Goal: Task Accomplishment & Management: Manage account settings

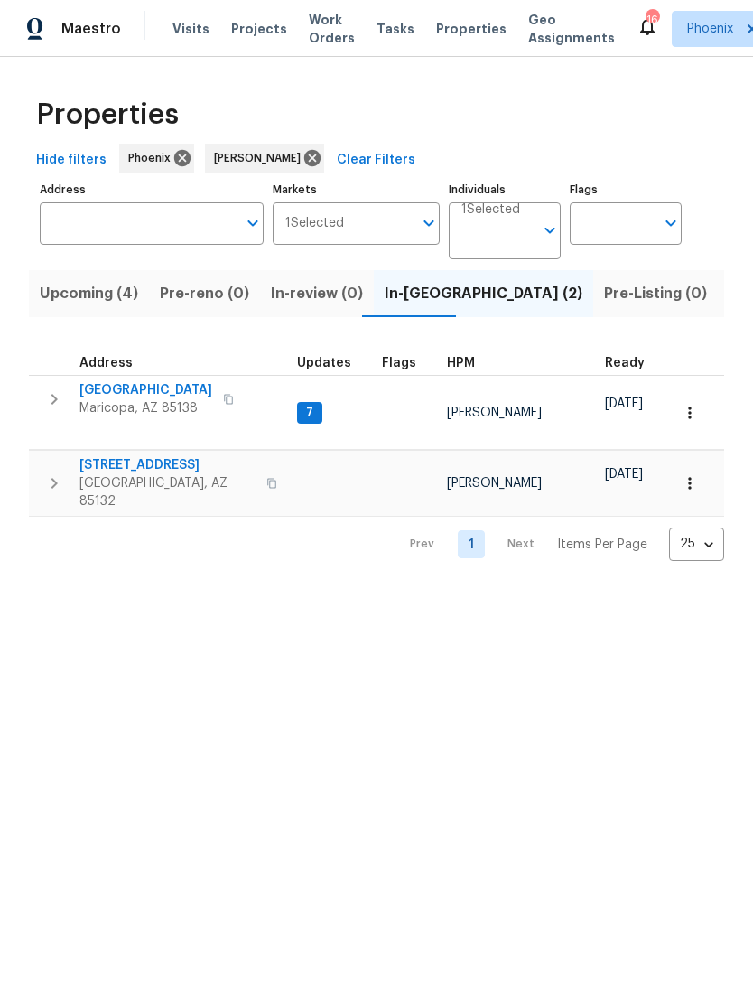
click at [163, 474] on span "11075 E Primrose Ct" at bounding box center [167, 465] width 176 height 18
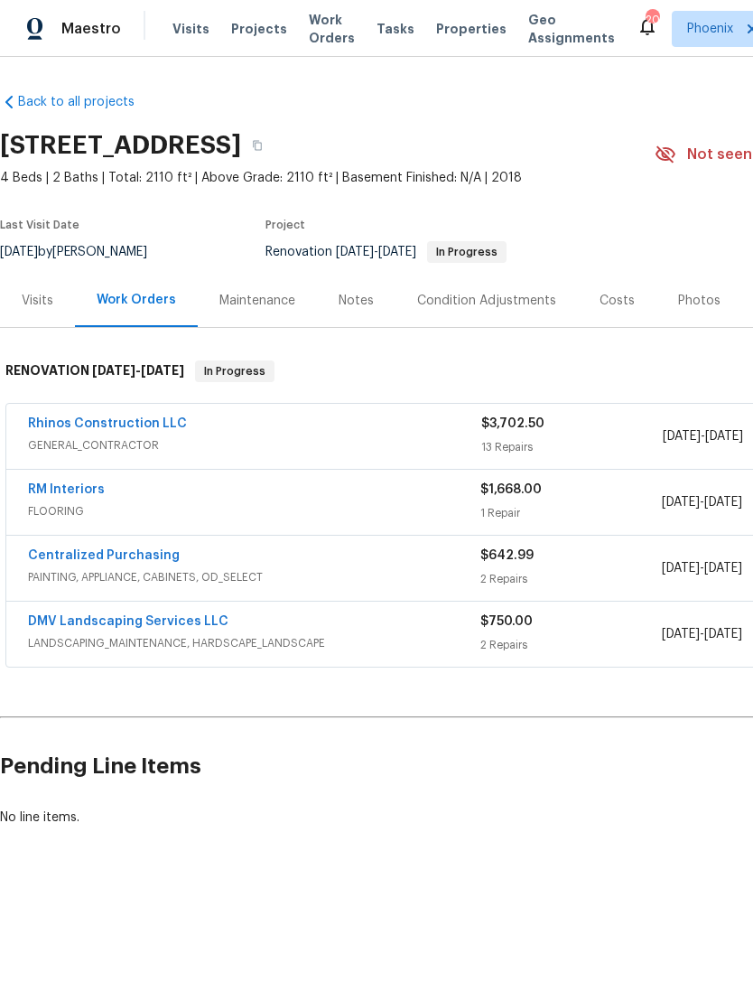
click at [75, 496] on link "RM Interiors" at bounding box center [66, 489] width 77 height 13
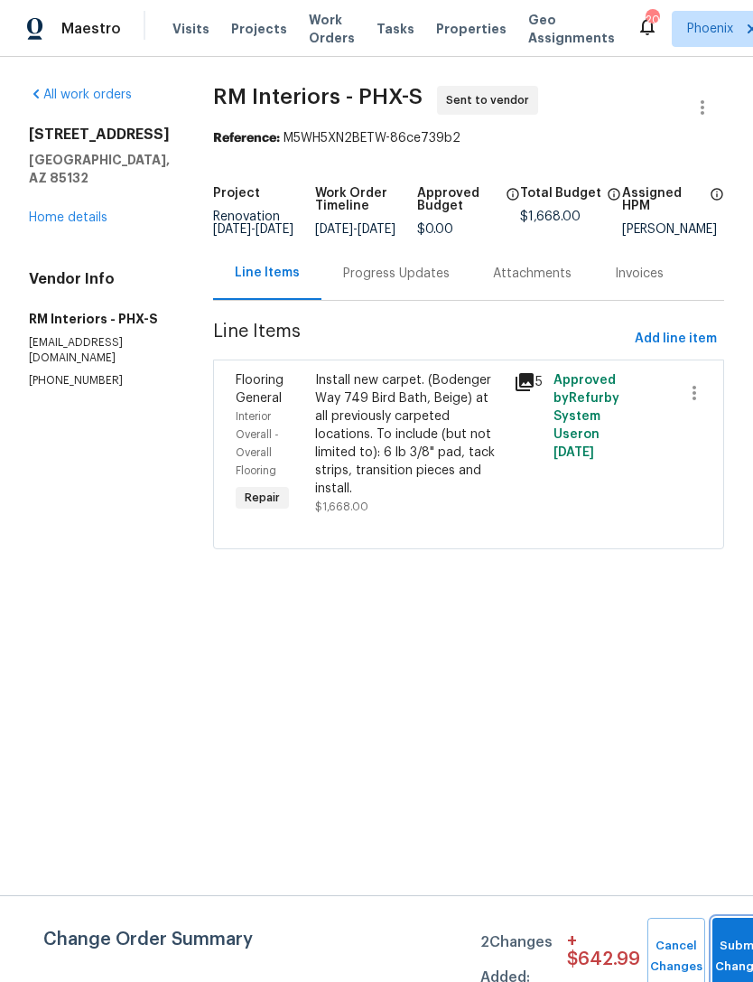
click at [729, 941] on button "Submit Changes" at bounding box center [742, 957] width 58 height 78
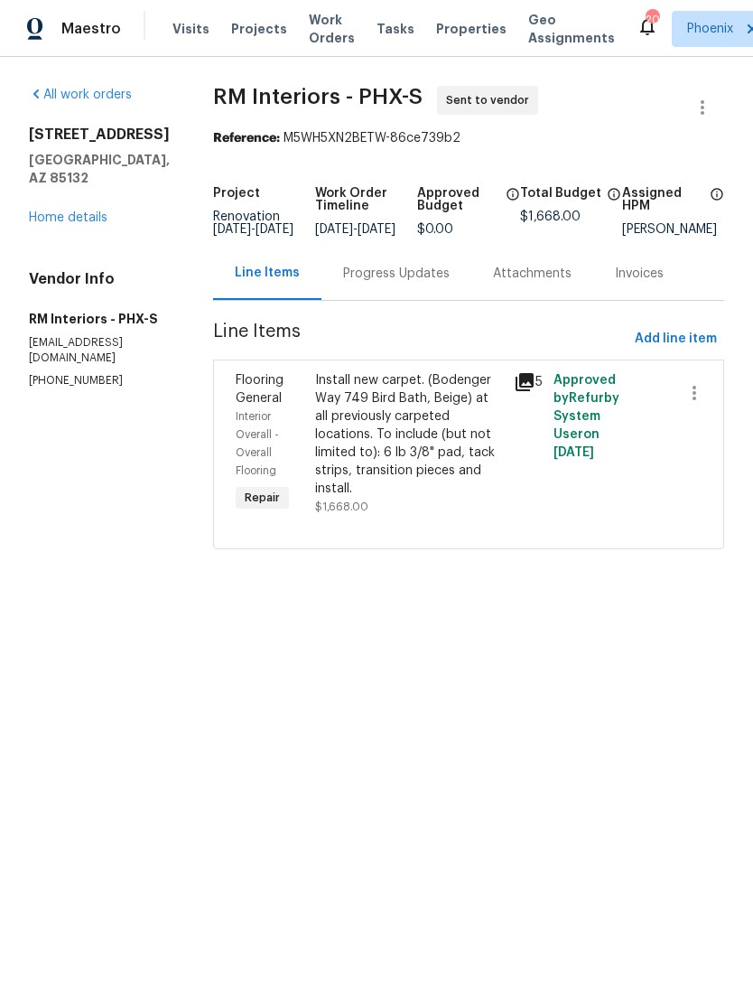
click at [399, 300] on div "Progress Updates" at bounding box center [397, 273] width 150 height 53
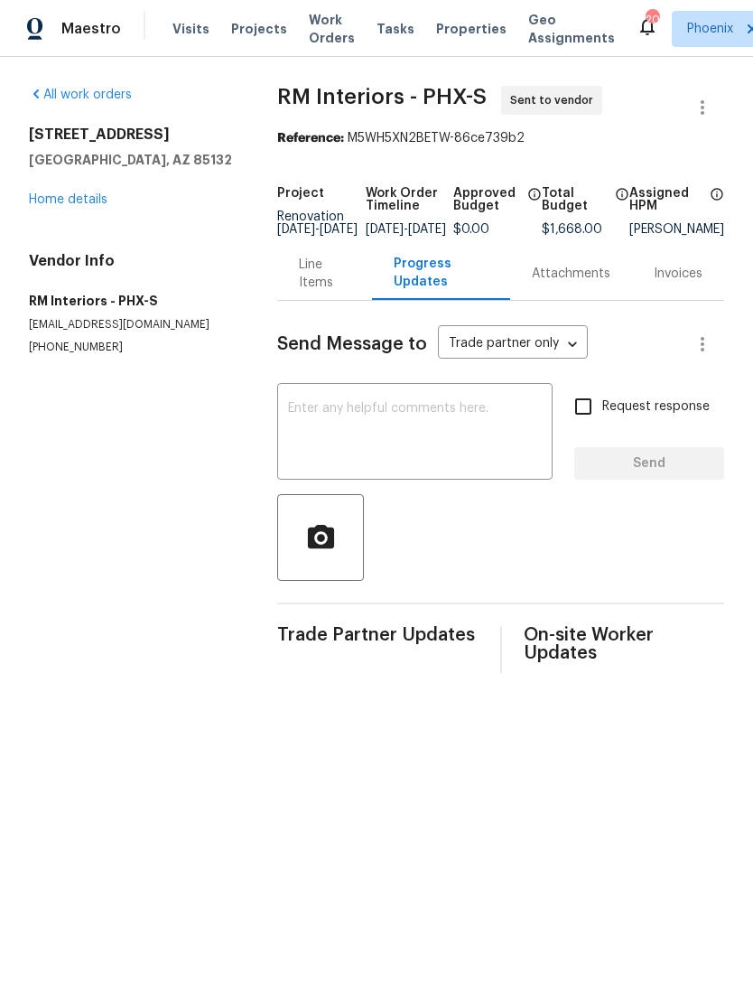
click at [406, 458] on textarea at bounding box center [415, 433] width 254 height 63
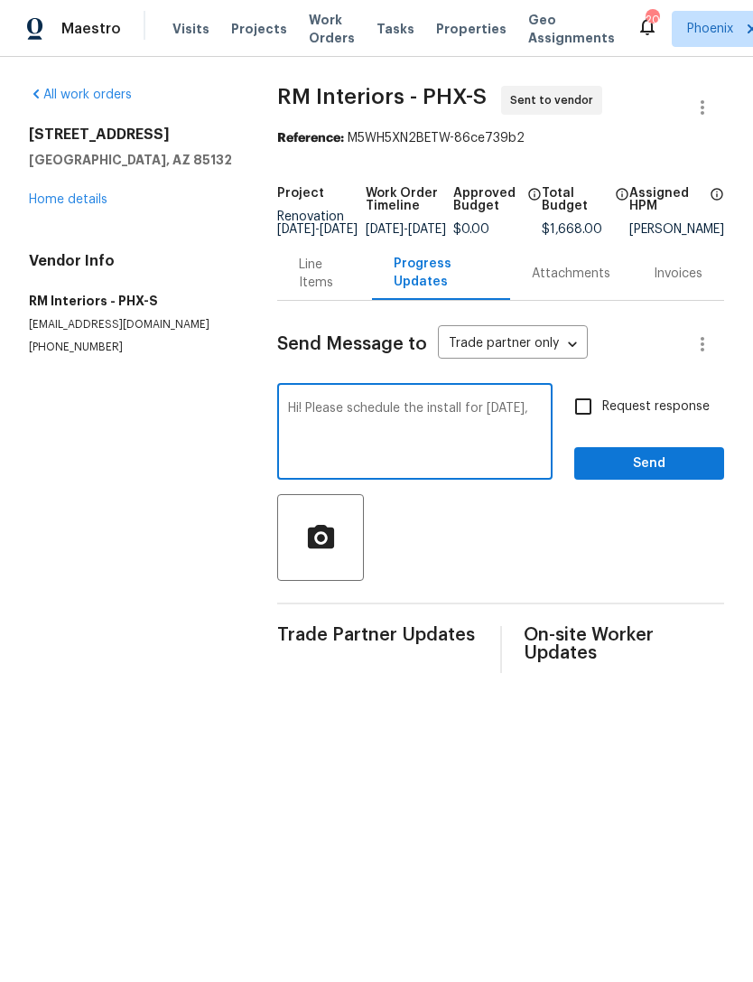
type textarea "Hi! Please schedule the install for Monday,"
click at [288, 444] on textarea "Hi! Please schedule the install for Monday," at bounding box center [415, 433] width 254 height 63
click at [288, 446] on textarea "Hi! Please schedule the install for Monday," at bounding box center [415, 433] width 254 height 63
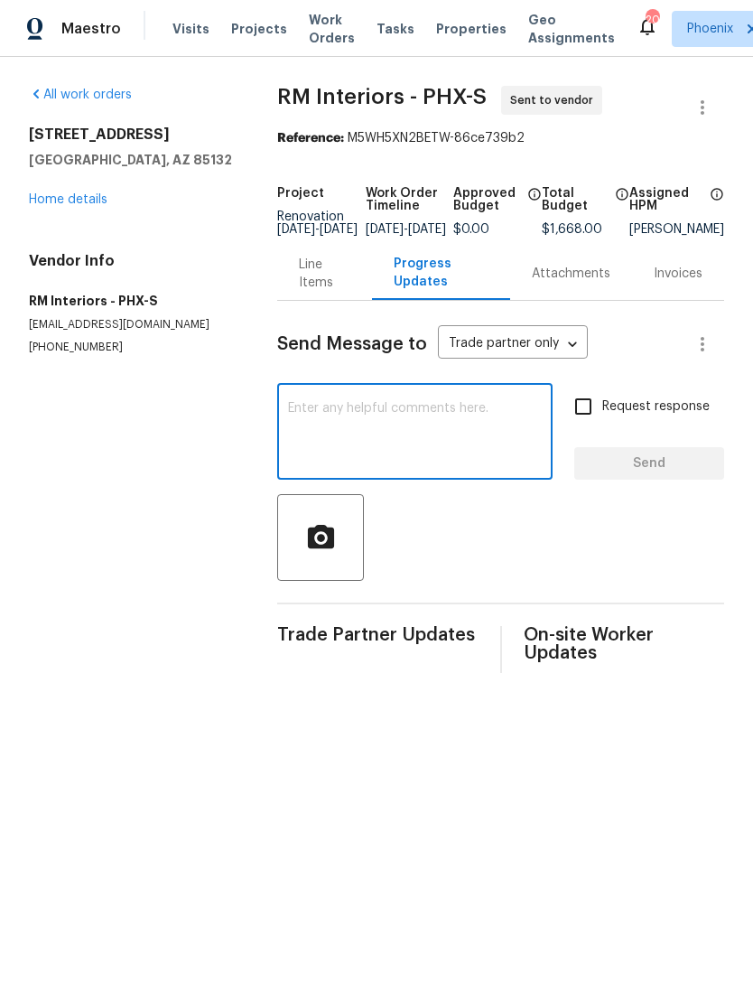
click at [81, 206] on link "Home details" at bounding box center [68, 199] width 79 height 13
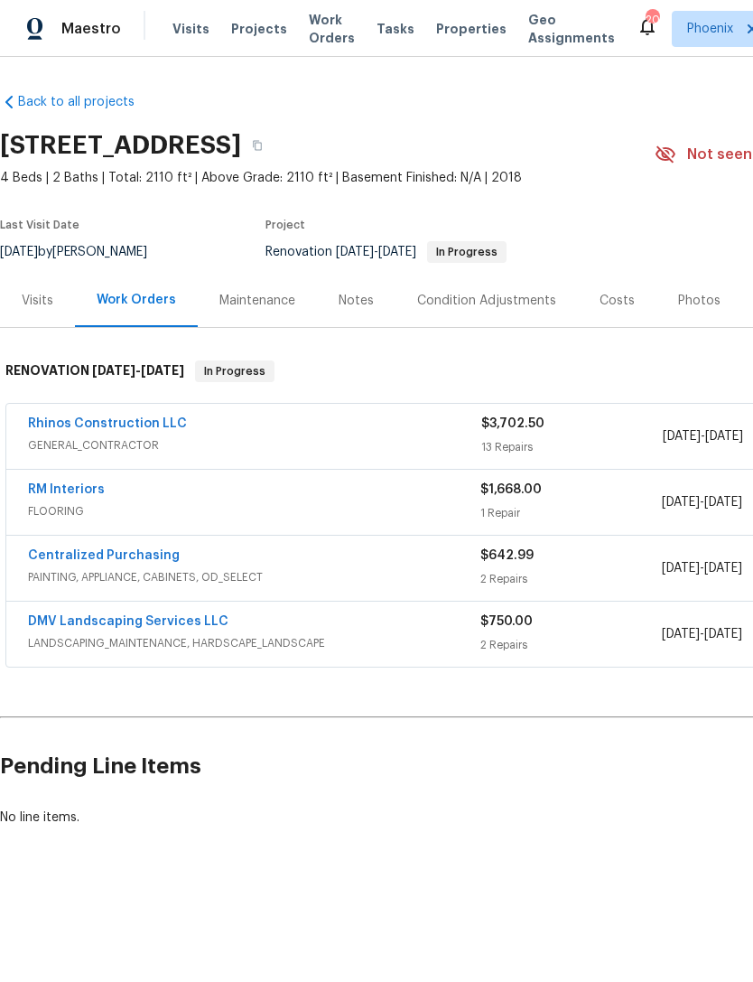
click at [70, 496] on link "RM Interiors" at bounding box center [66, 489] width 77 height 13
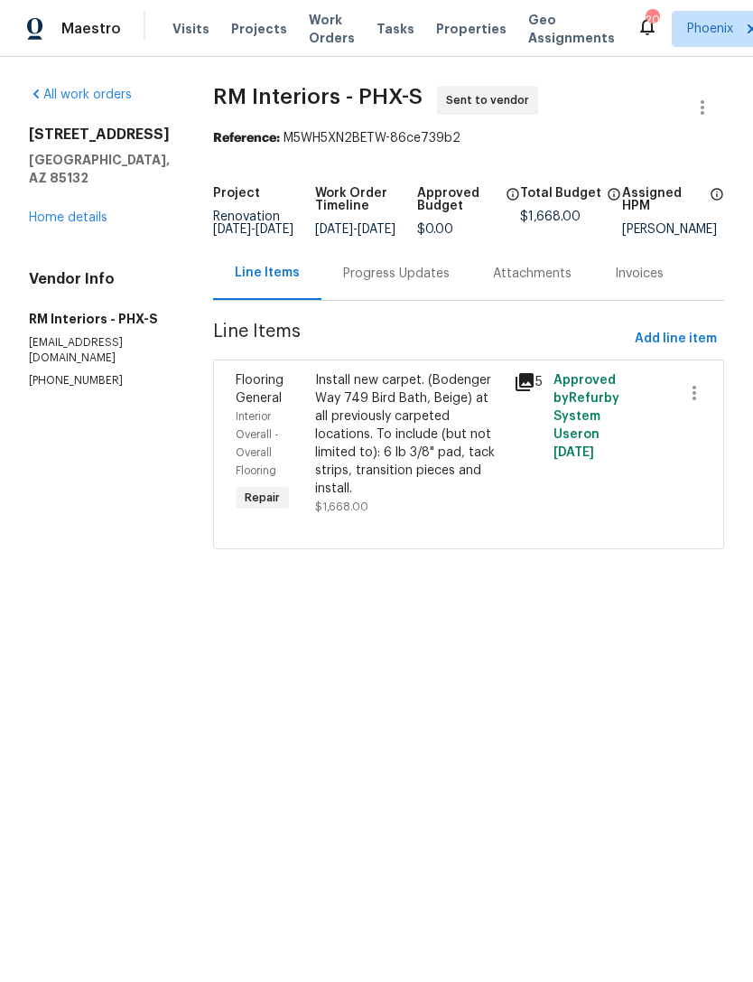
click at [415, 283] on div "Progress Updates" at bounding box center [396, 274] width 107 height 18
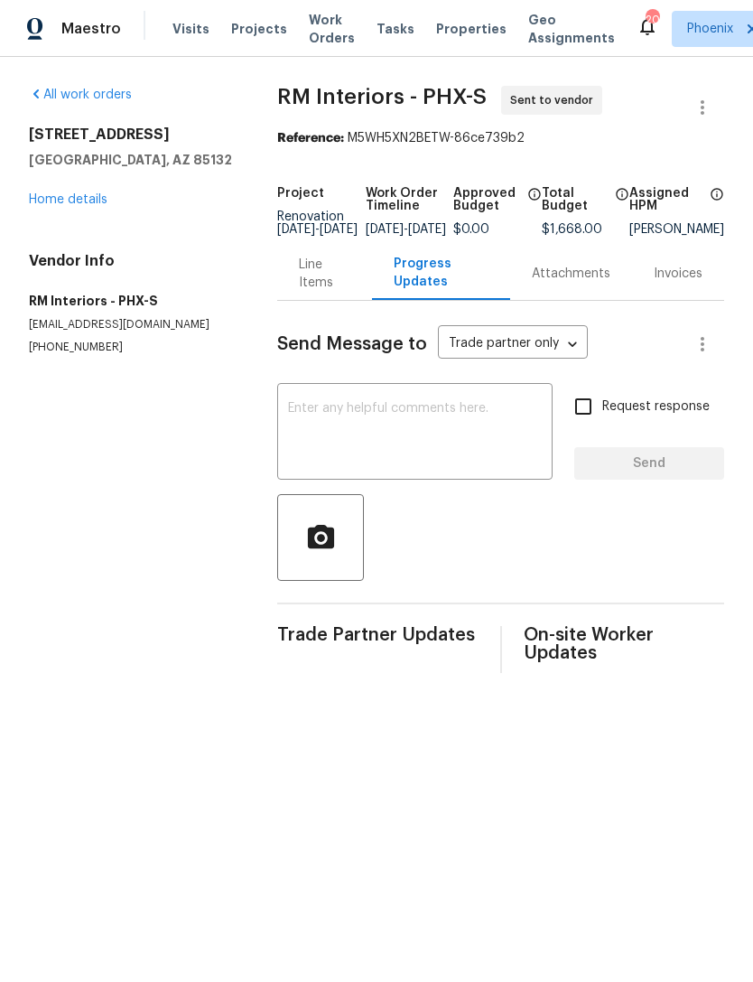
click at [326, 460] on textarea at bounding box center [415, 433] width 254 height 63
click at [315, 453] on textarea at bounding box center [415, 433] width 254 height 63
paste textarea "Hi! Please schedule the install for Monday,"
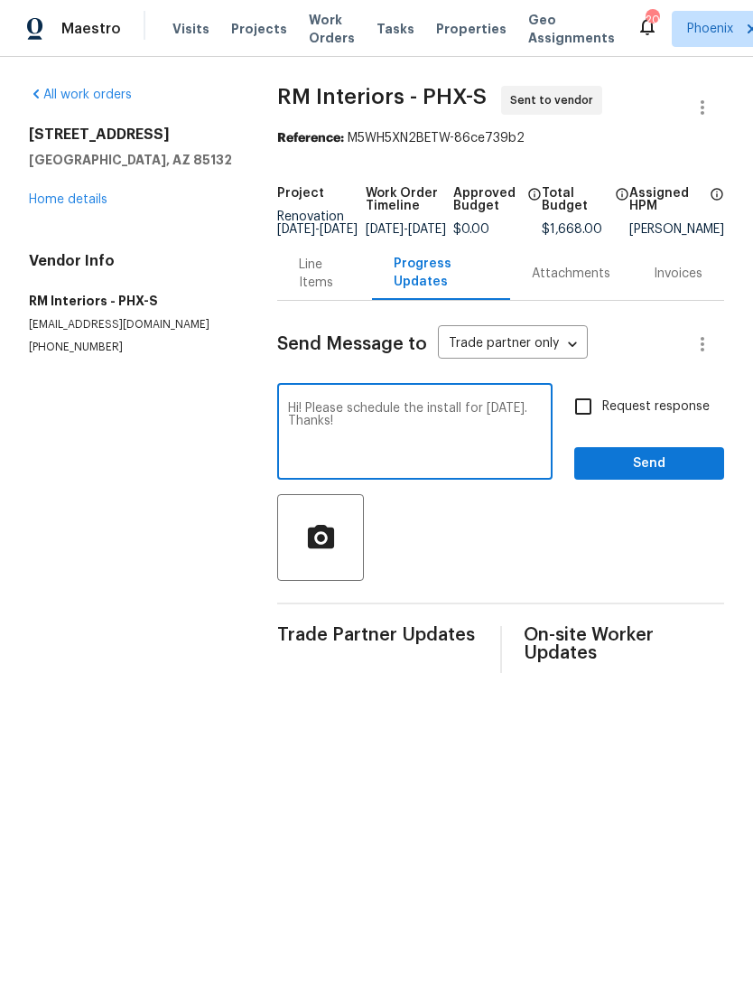
type textarea "Hi! Please schedule the install for Monday. Thanks!"
click at [676, 475] on span "Send" at bounding box center [649, 464] width 121 height 23
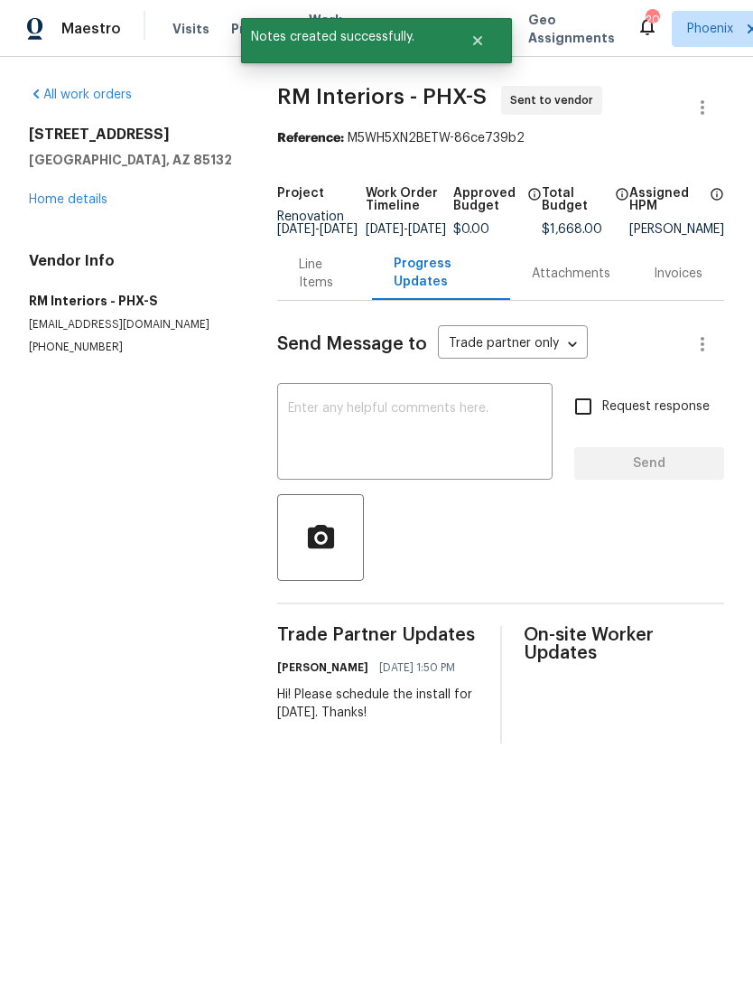
click at [88, 206] on link "Home details" at bounding box center [68, 199] width 79 height 13
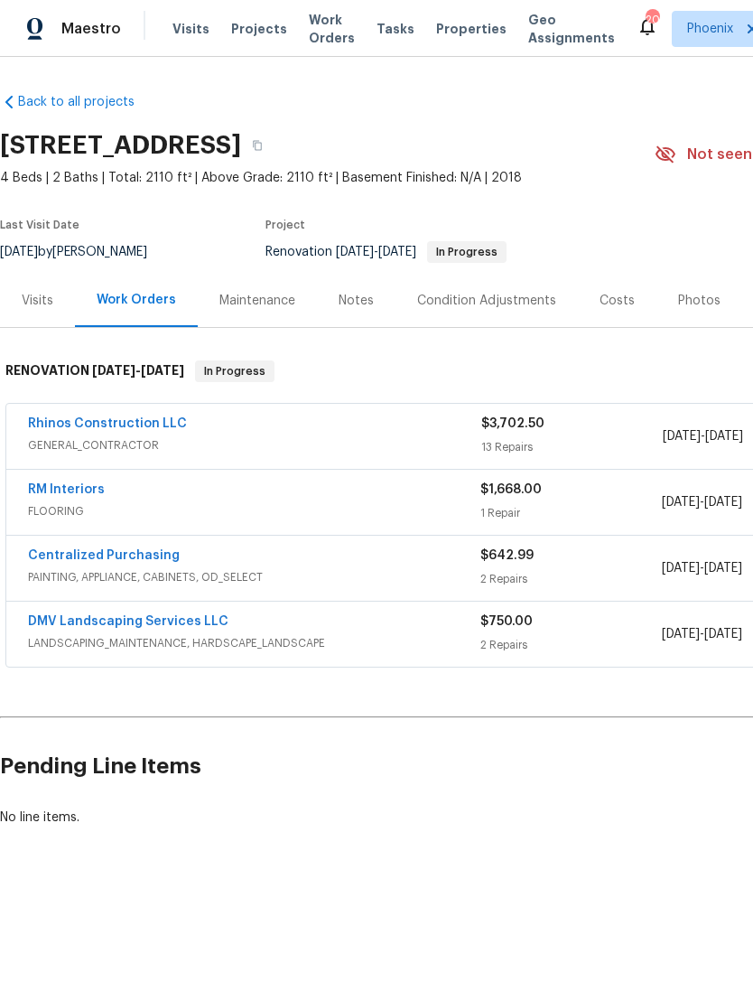
click at [169, 628] on link "DMV Landscaping Services LLC" at bounding box center [128, 621] width 201 height 13
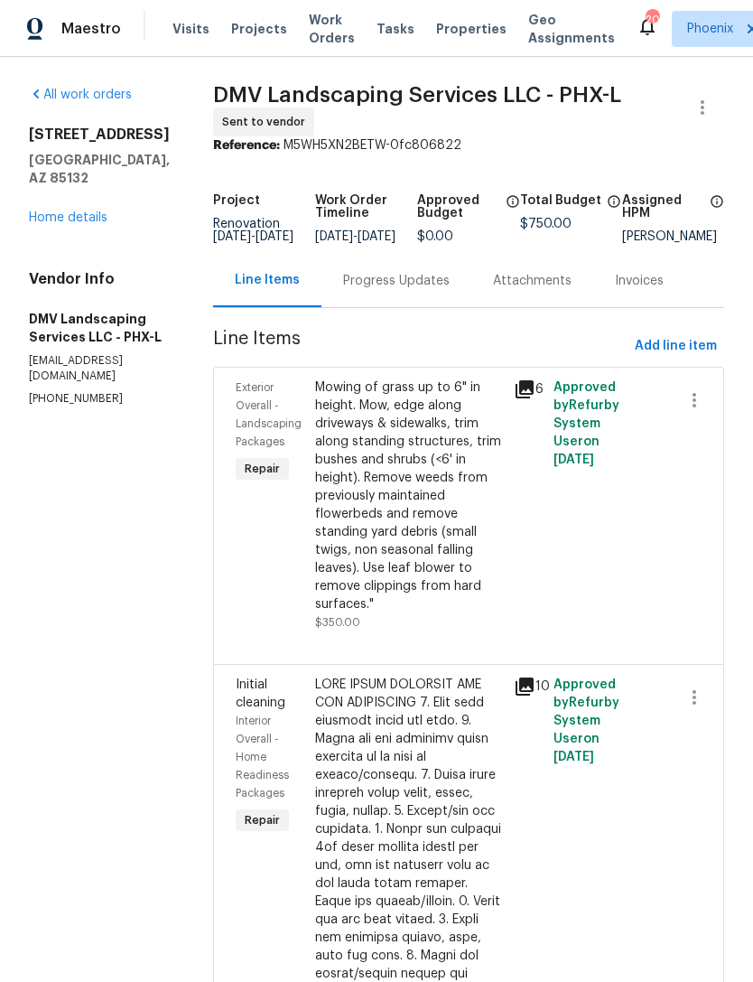
click at [387, 290] on div "Progress Updates" at bounding box center [396, 281] width 107 height 18
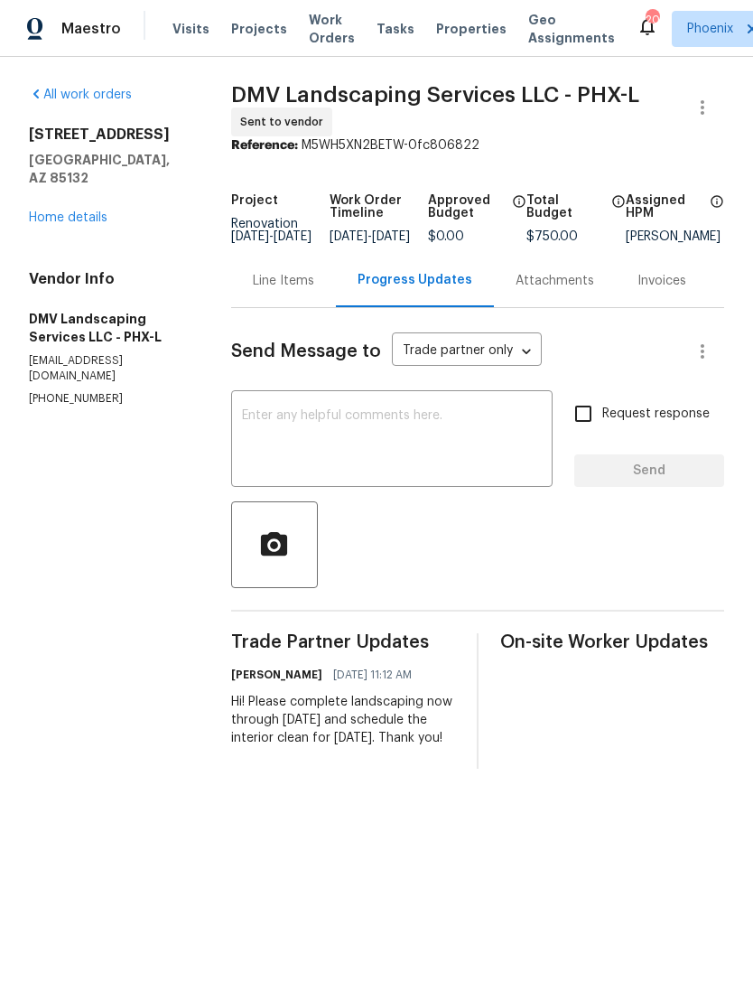
click at [394, 472] on textarea at bounding box center [392, 440] width 301 height 63
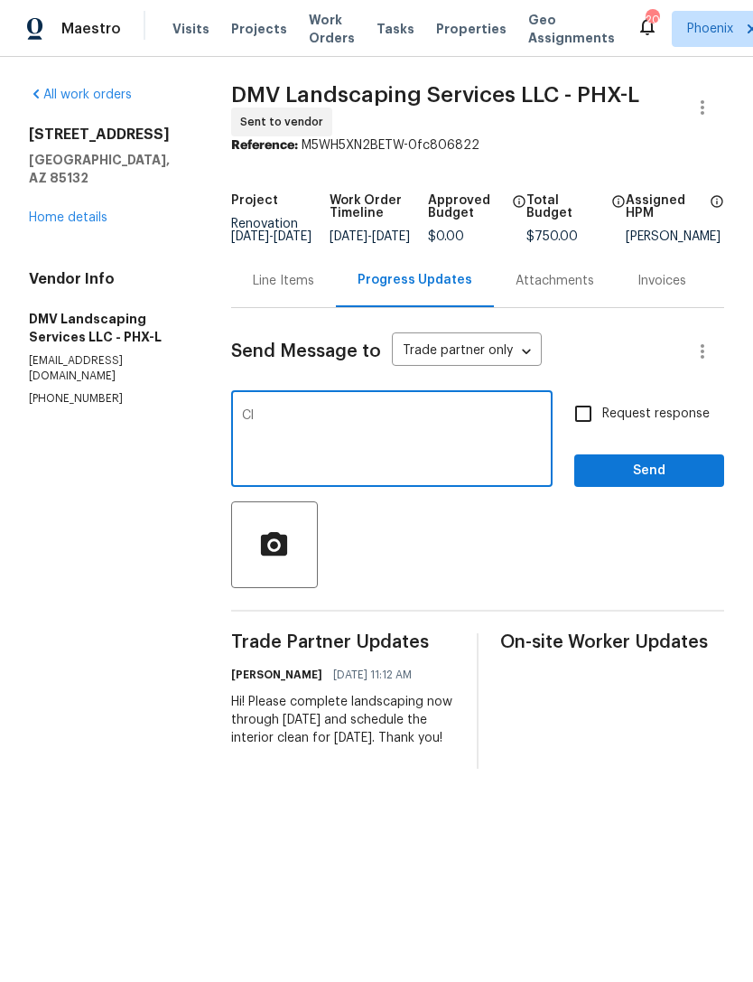
type textarea "C"
type textarea "It’s confirmed. Please schedule the clean for Tuesday morning."
click at [669, 482] on span "Send" at bounding box center [649, 471] width 121 height 23
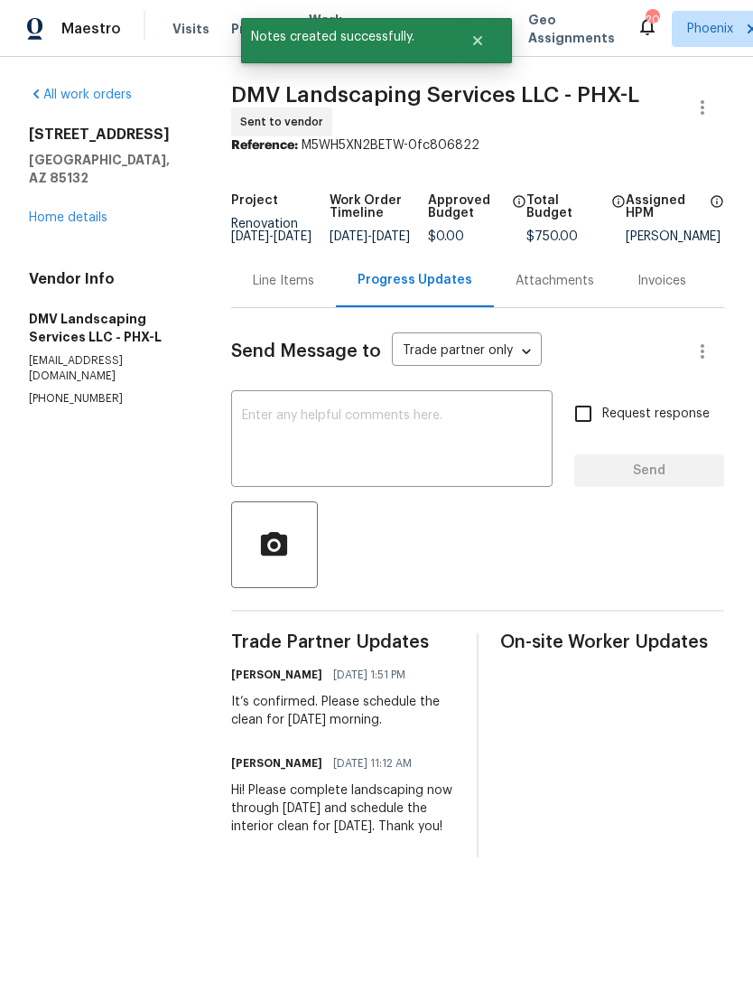
click at [79, 221] on link "Home details" at bounding box center [68, 217] width 79 height 13
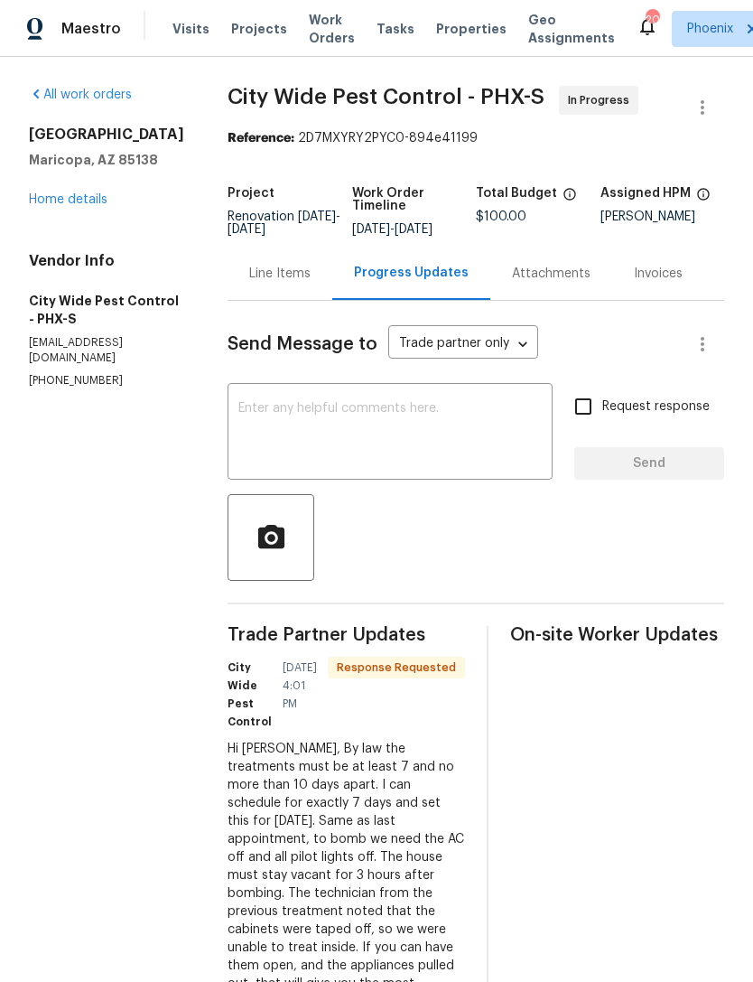
click at [100, 206] on link "Home details" at bounding box center [68, 199] width 79 height 13
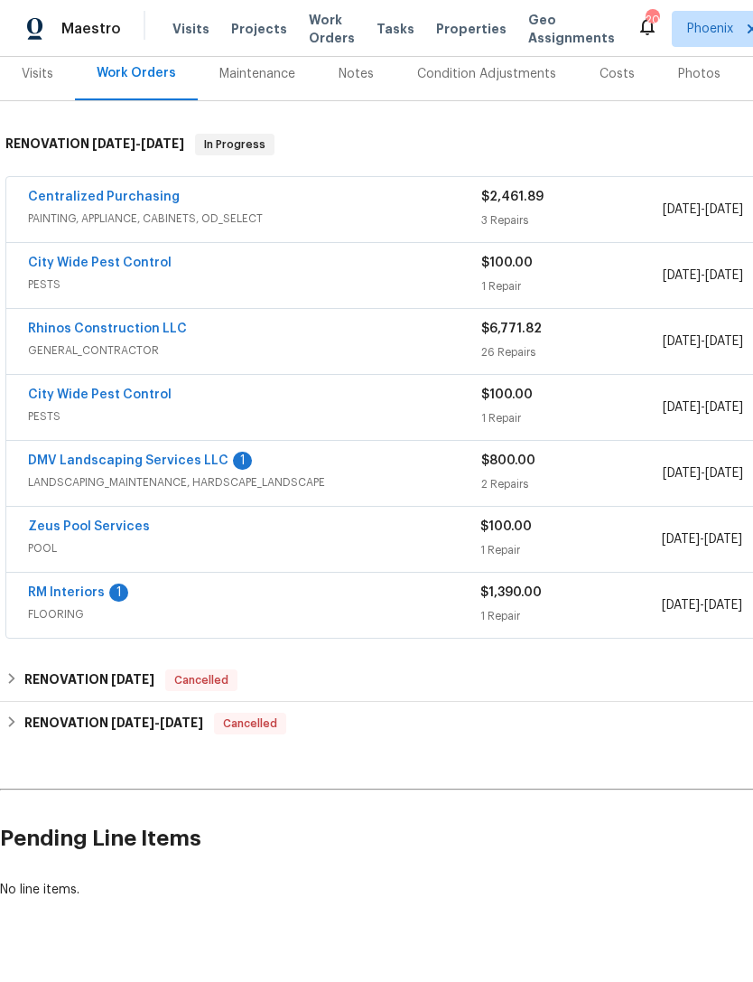
scroll to position [226, 0]
click at [178, 468] on link "DMV Landscaping Services LLC" at bounding box center [128, 461] width 201 height 13
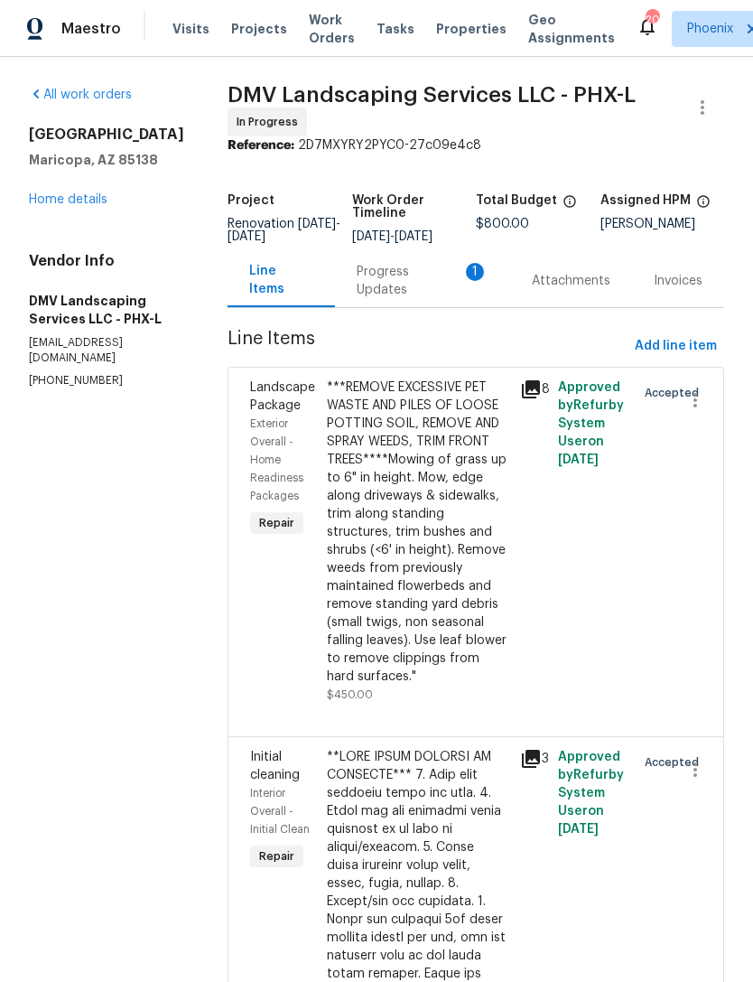
click at [426, 299] on div "Progress Updates 1" at bounding box center [423, 281] width 132 height 36
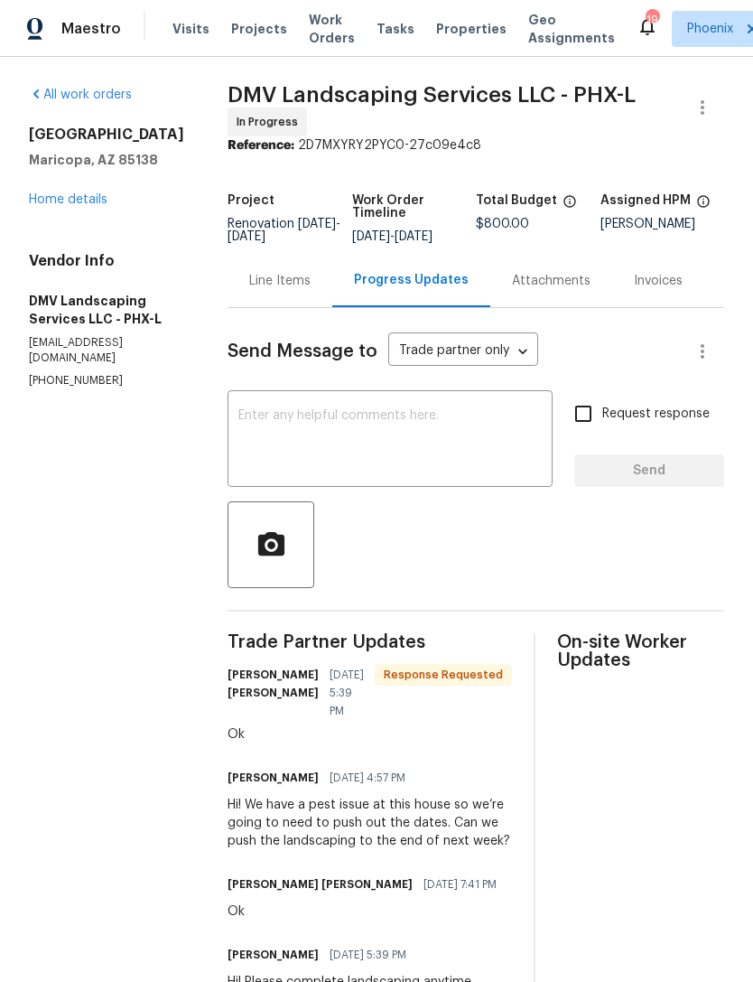
click at [65, 206] on link "Home details" at bounding box center [68, 199] width 79 height 13
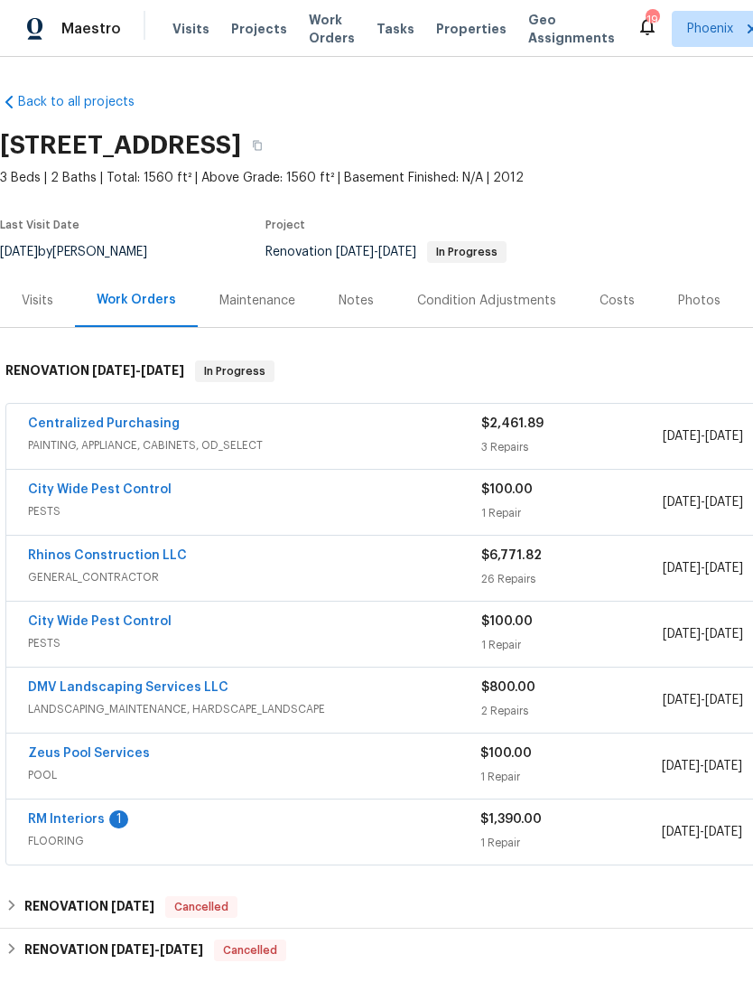
click at [95, 826] on link "RM Interiors" at bounding box center [66, 819] width 77 height 13
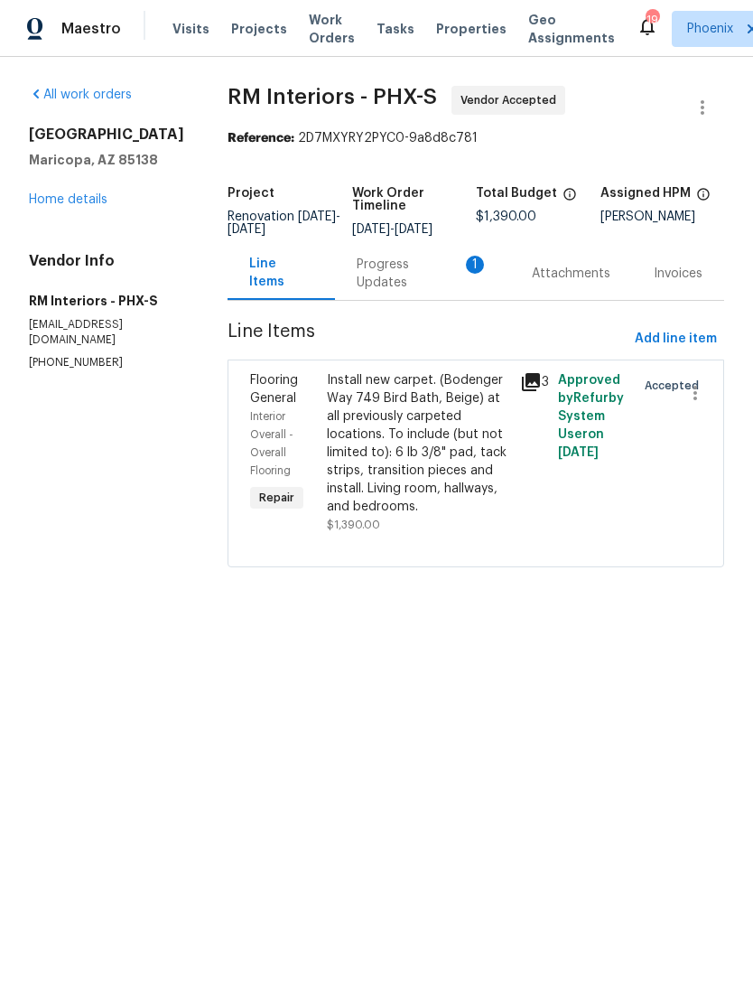
click at [413, 292] on div "Progress Updates 1" at bounding box center [423, 274] width 132 height 36
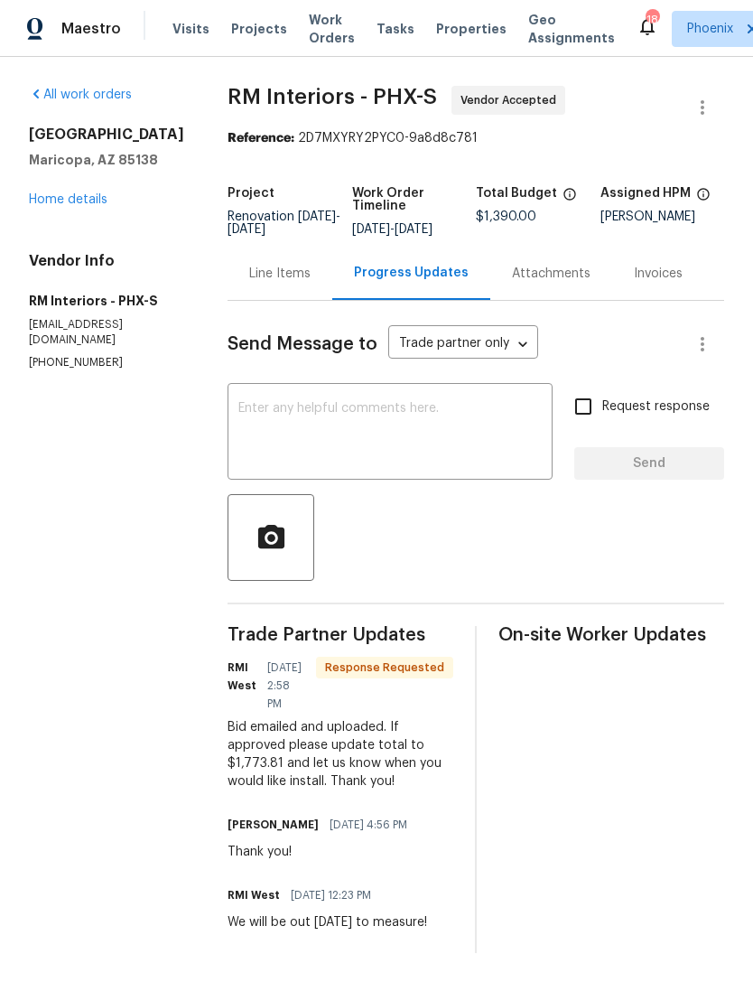
click at [422, 453] on textarea at bounding box center [389, 433] width 303 height 63
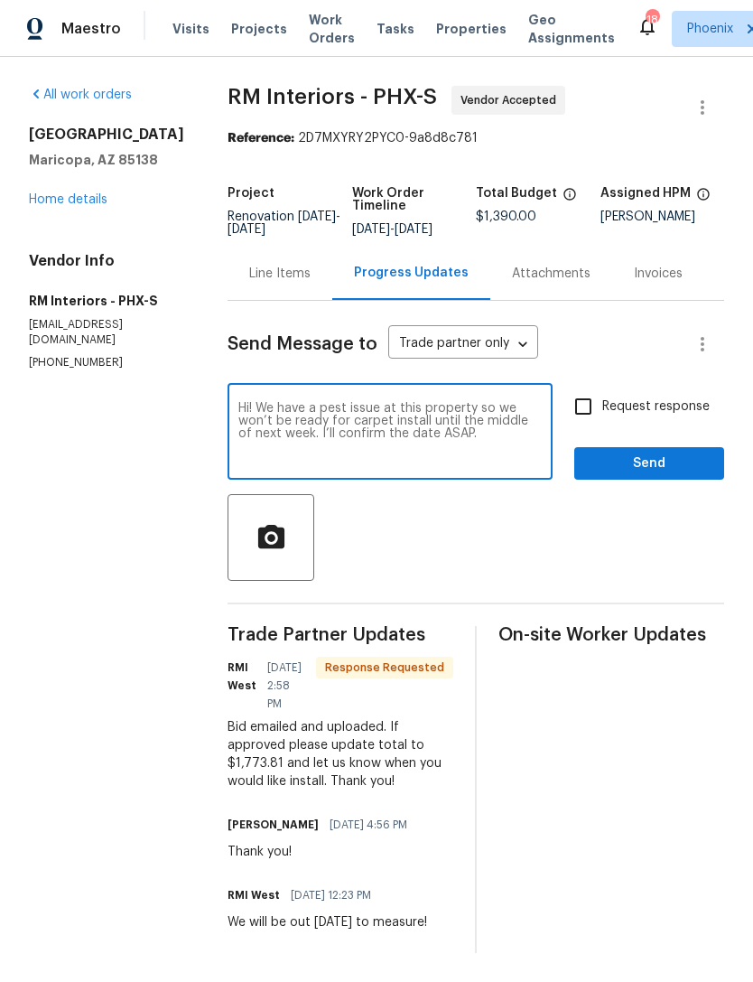
type textarea "Hi! We have a pest issue at this property so we won’t be ready for carpet insta…"
click at [685, 475] on span "Send" at bounding box center [649, 464] width 121 height 23
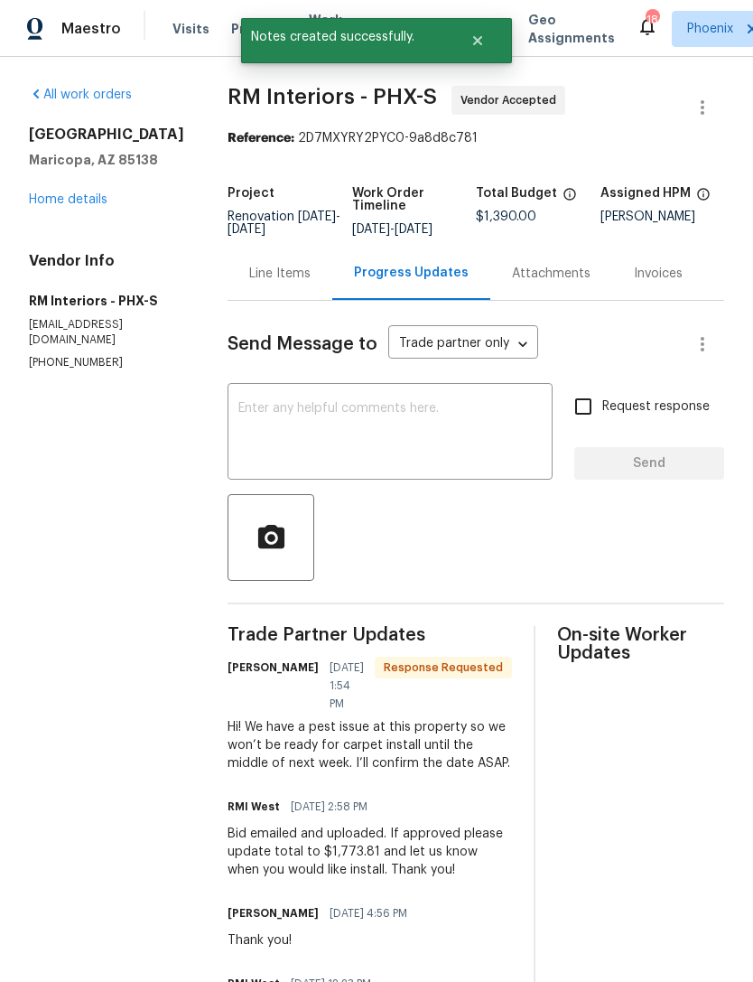
click at [89, 206] on link "Home details" at bounding box center [68, 199] width 79 height 13
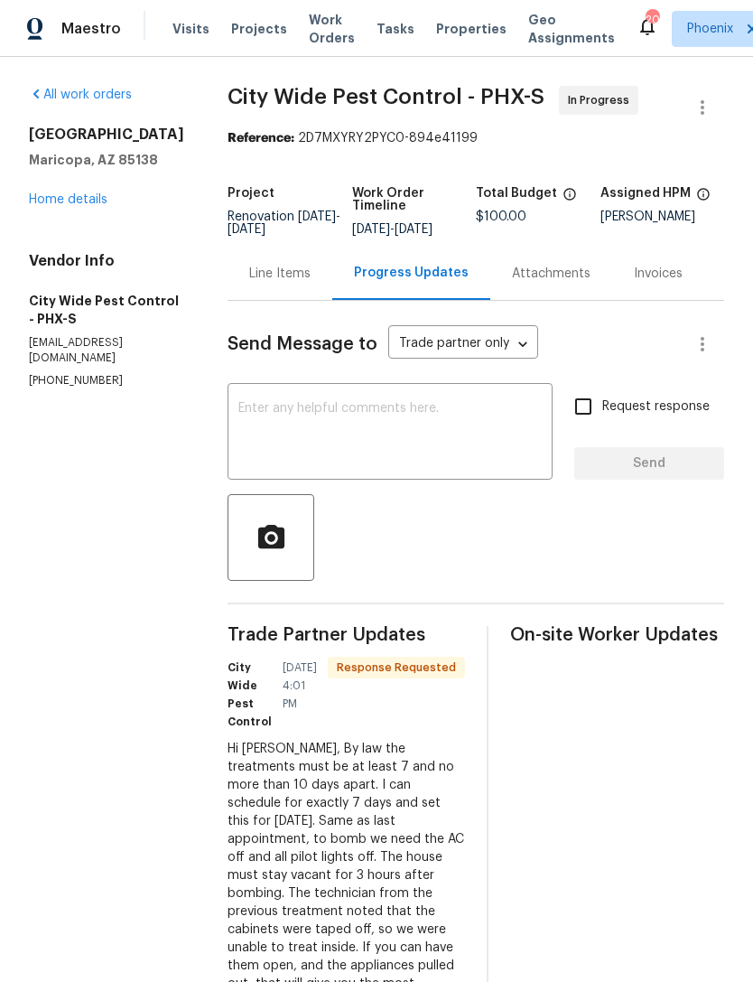
click at [258, 38] on span "Projects" at bounding box center [259, 29] width 56 height 18
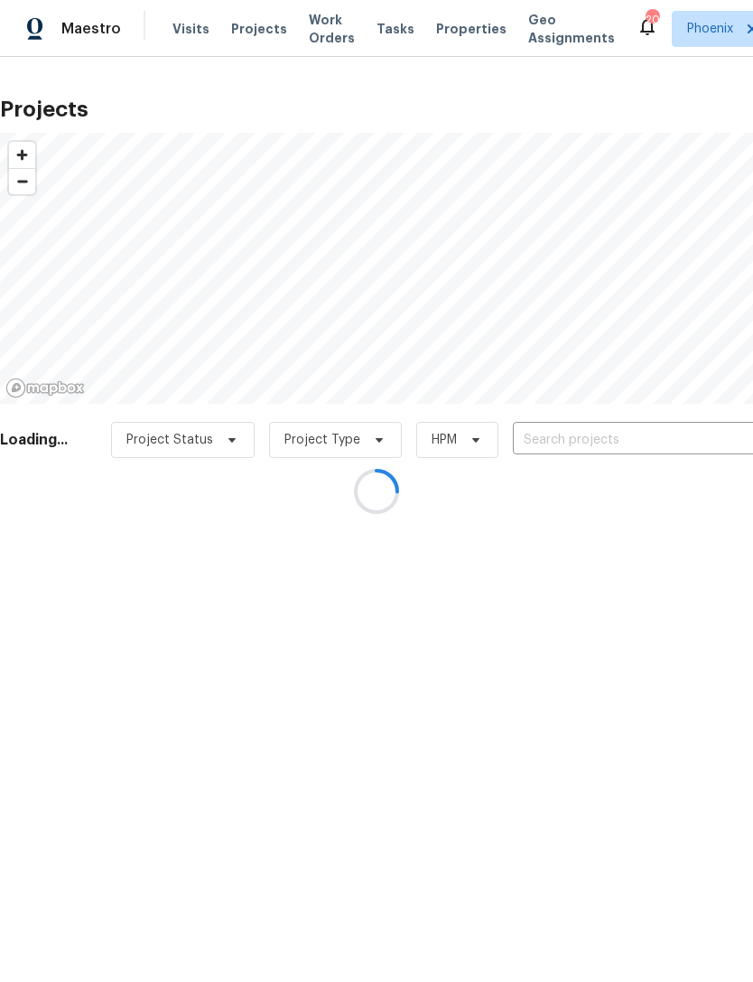
click at [193, 32] on div at bounding box center [376, 491] width 753 height 982
click at [182, 47] on div at bounding box center [376, 491] width 753 height 982
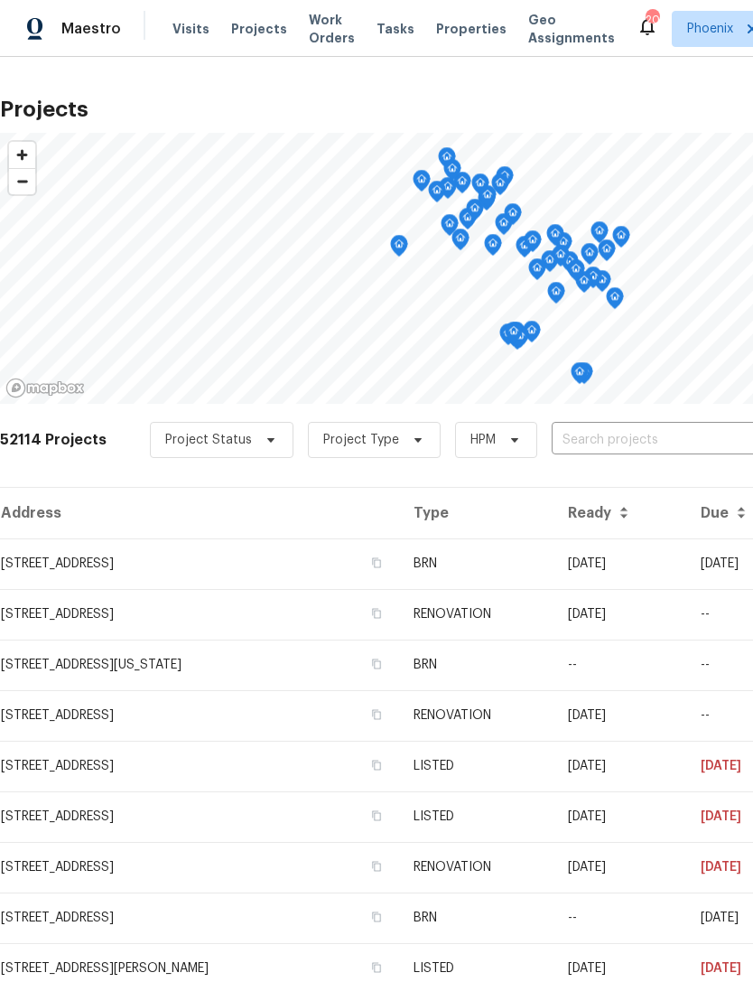
click at [184, 32] on span "Visits" at bounding box center [191, 29] width 37 height 18
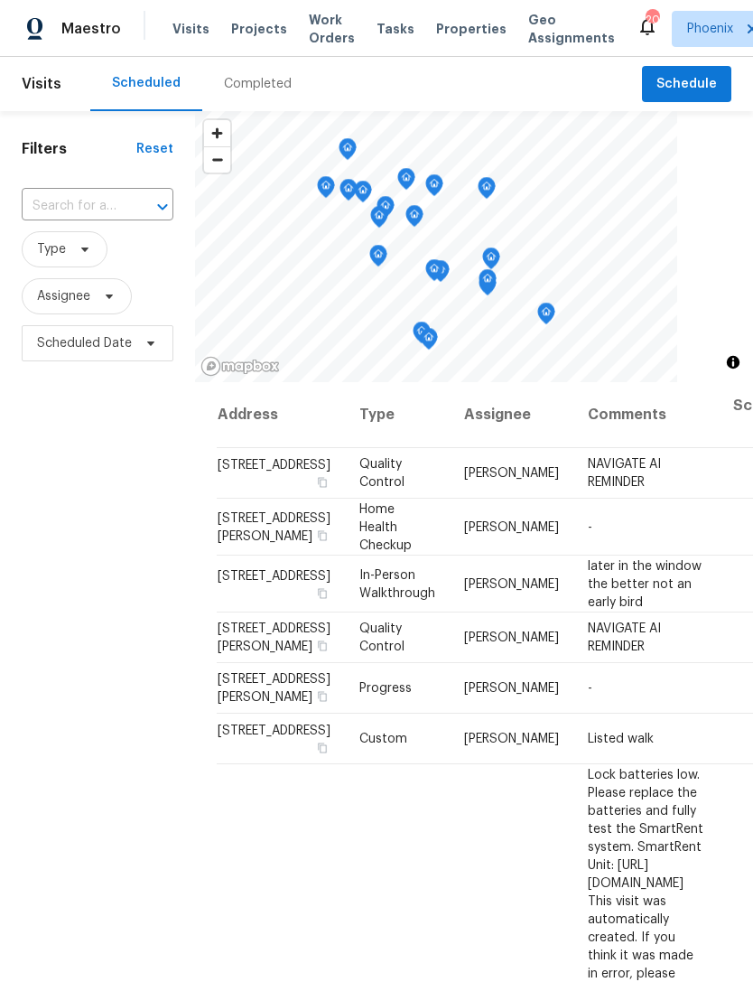
click at [97, 219] on input "text" at bounding box center [72, 206] width 101 height 28
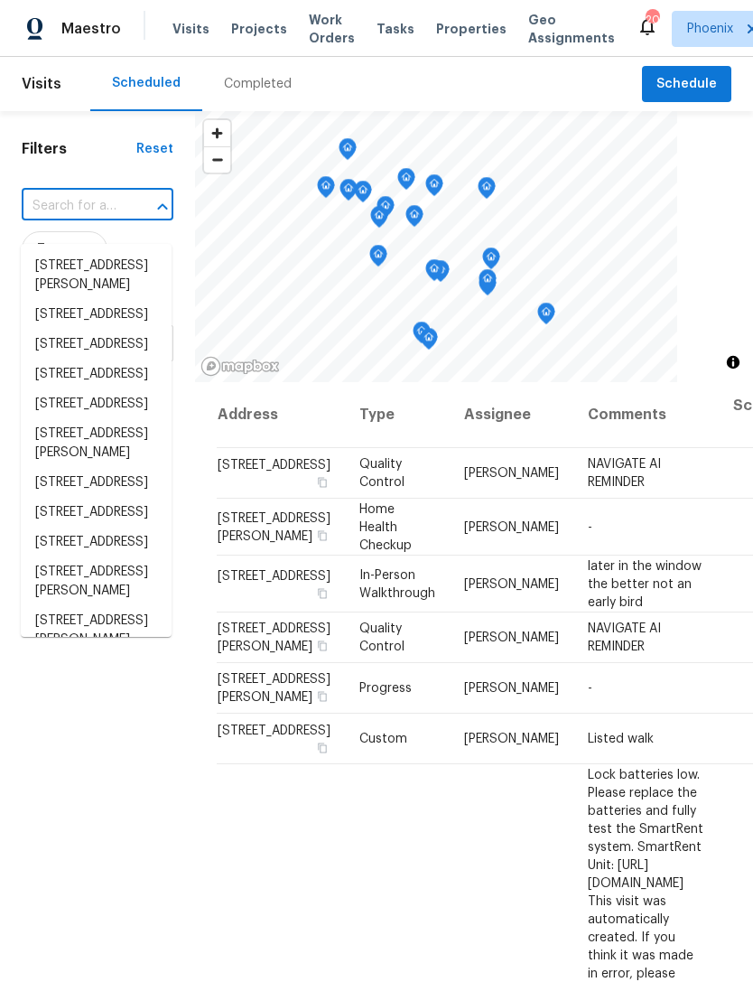
click at [72, 220] on input "text" at bounding box center [72, 206] width 101 height 28
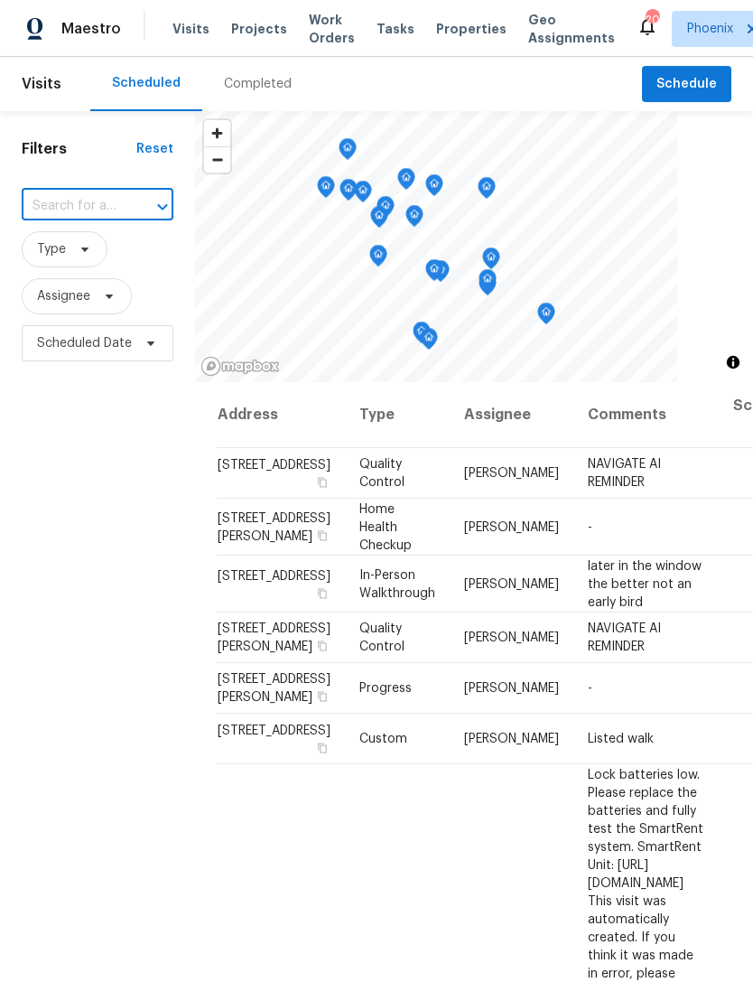
paste input "11075 E Primrose Ct, Florence, AZ 85132"
type input "11075 E Primrose Ct, Florence, AZ 85132"
click at [88, 273] on li "11075 E Primrose Ct, Florence, AZ 85132" at bounding box center [96, 266] width 151 height 30
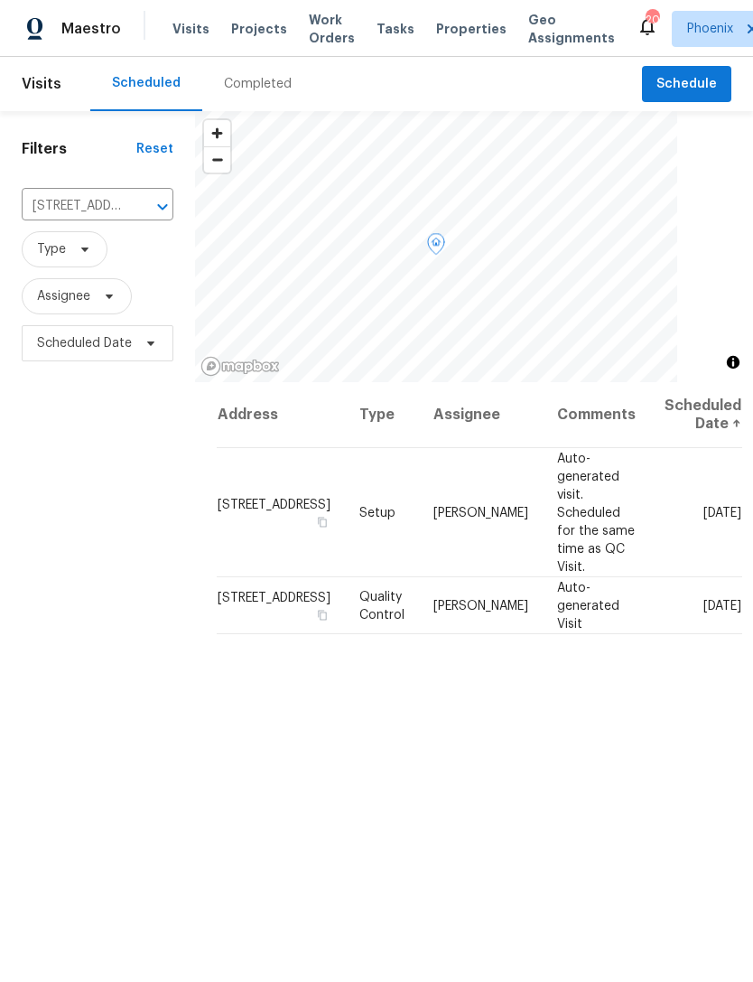
click at [0, 0] on span at bounding box center [0, 0] width 0 height 0
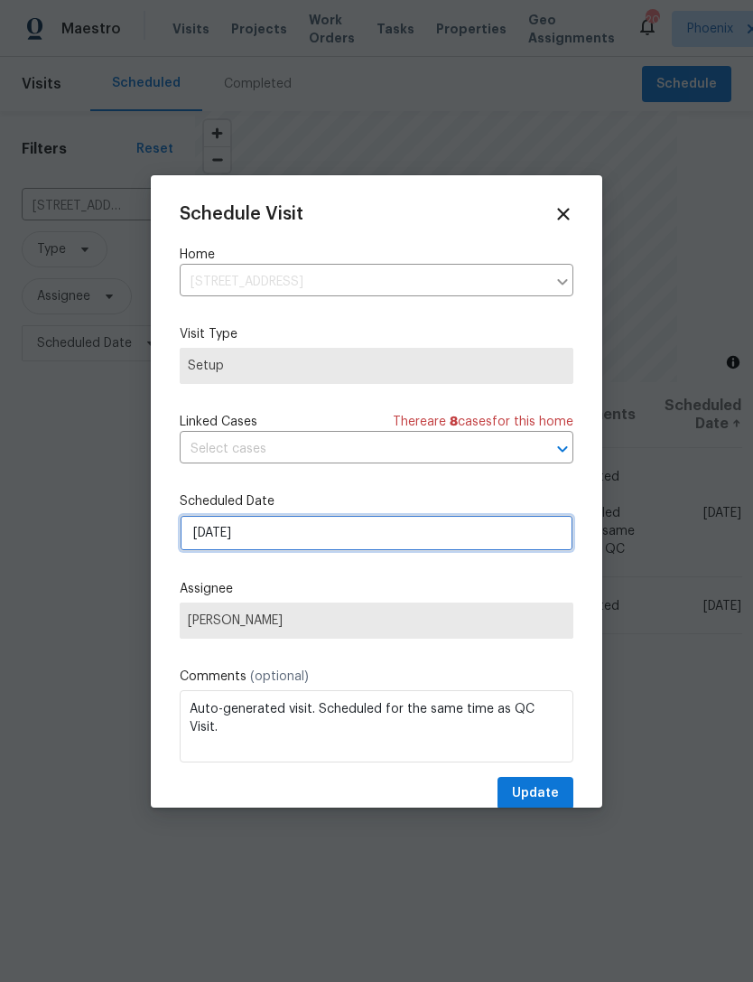
click at [385, 551] on input "10/15/2025" at bounding box center [377, 533] width 394 height 36
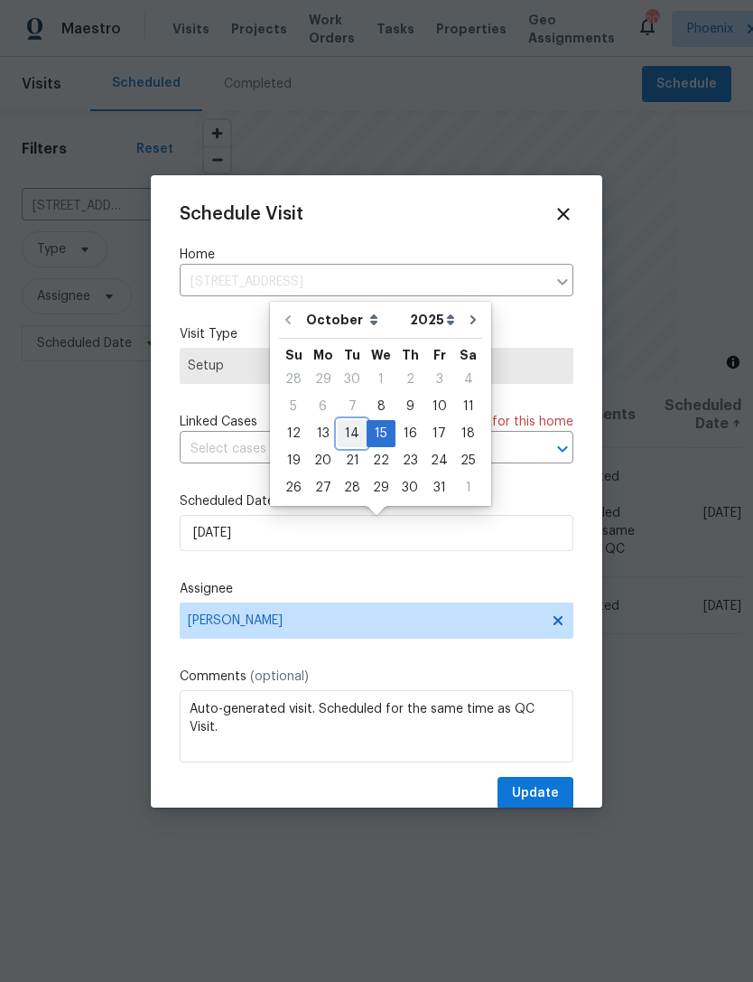
click at [350, 438] on div "14" at bounding box center [352, 433] width 29 height 25
type input "10/14/2025"
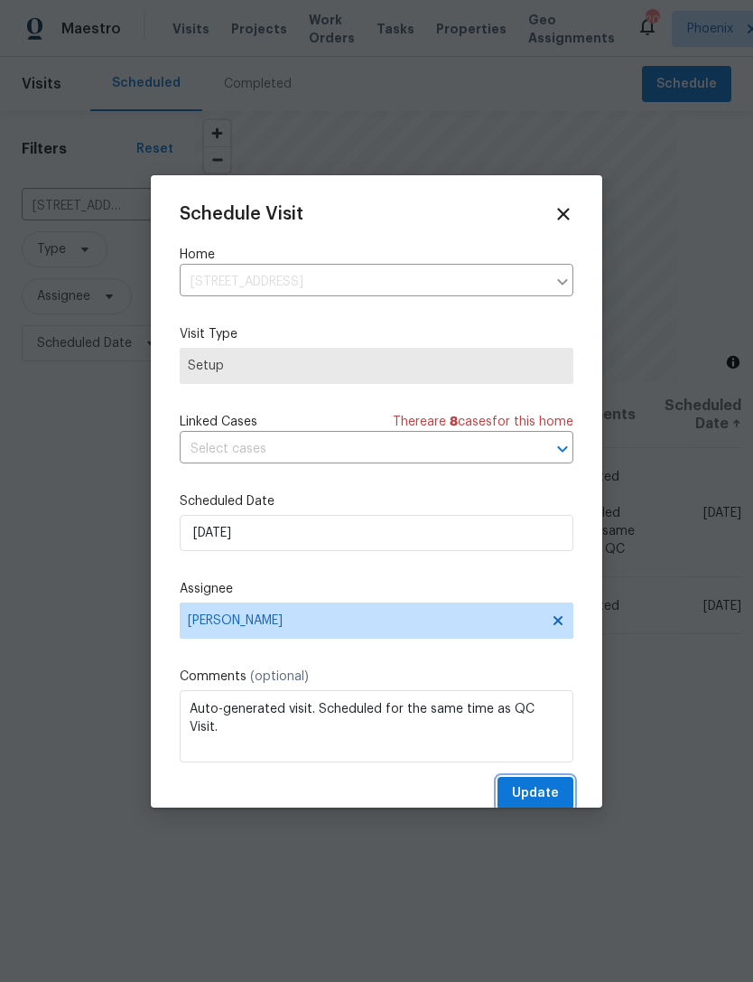
click at [547, 804] on span "Update" at bounding box center [535, 793] width 47 height 23
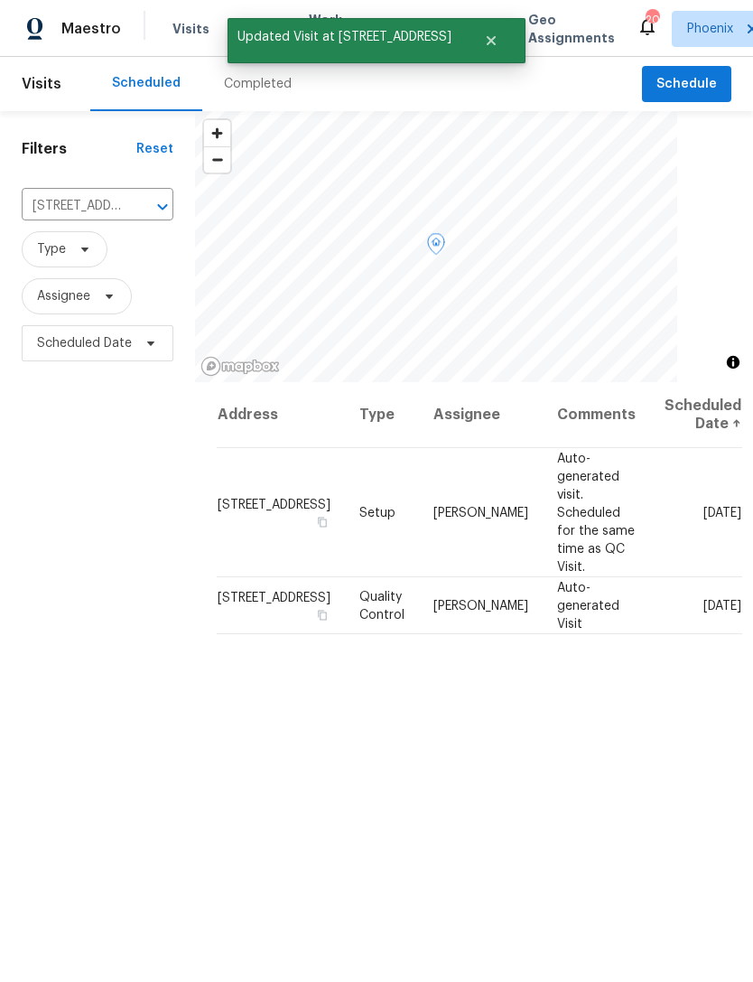
click at [0, 0] on icon at bounding box center [0, 0] width 0 height 0
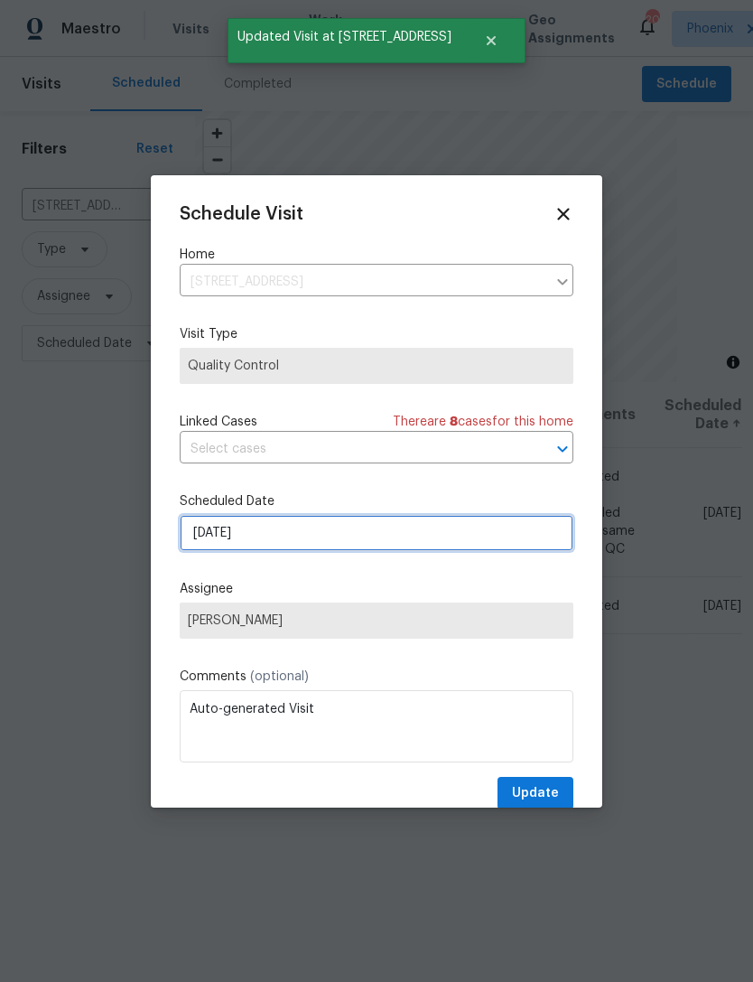
click at [370, 541] on input "10/15/2025" at bounding box center [377, 533] width 394 height 36
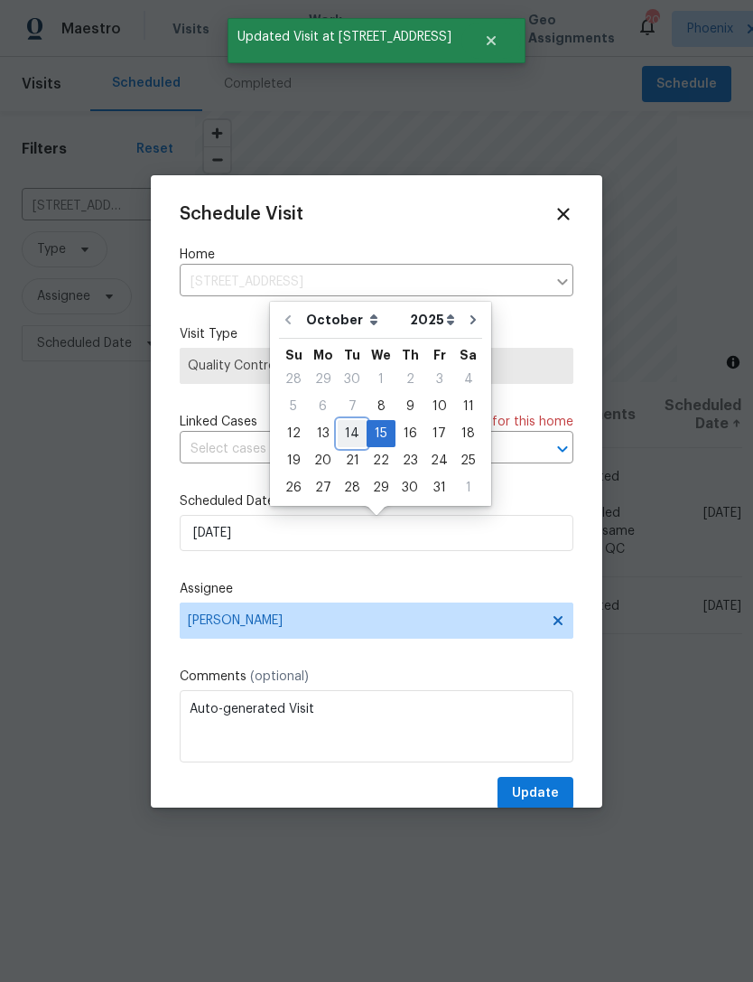
click at [351, 425] on div "14" at bounding box center [352, 433] width 29 height 25
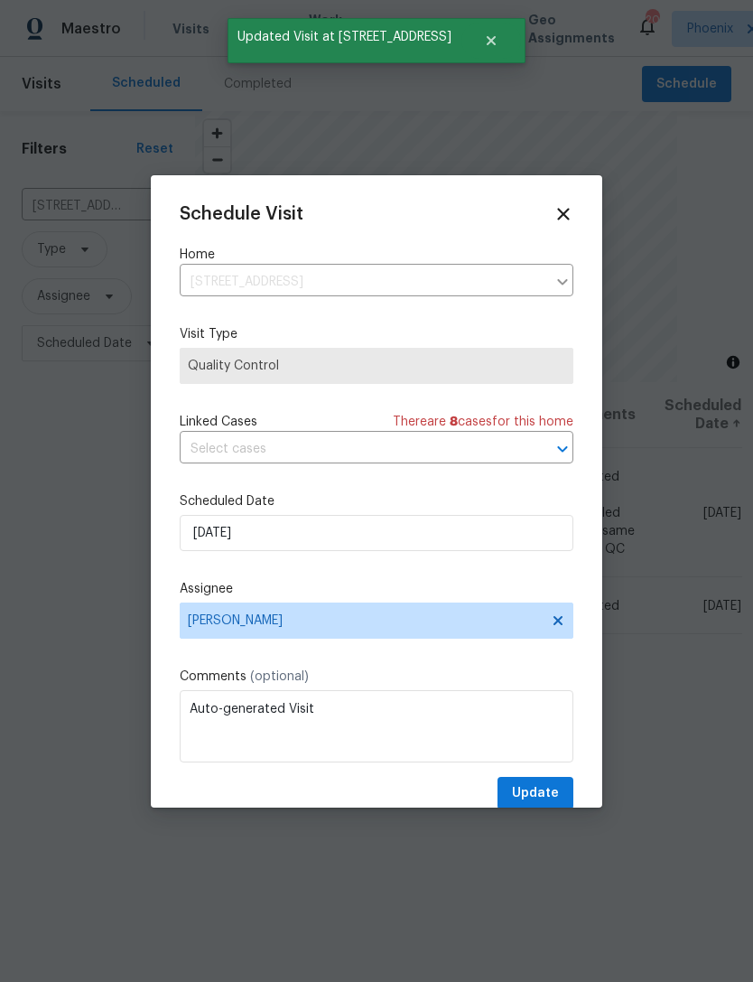
type input "10/14/2025"
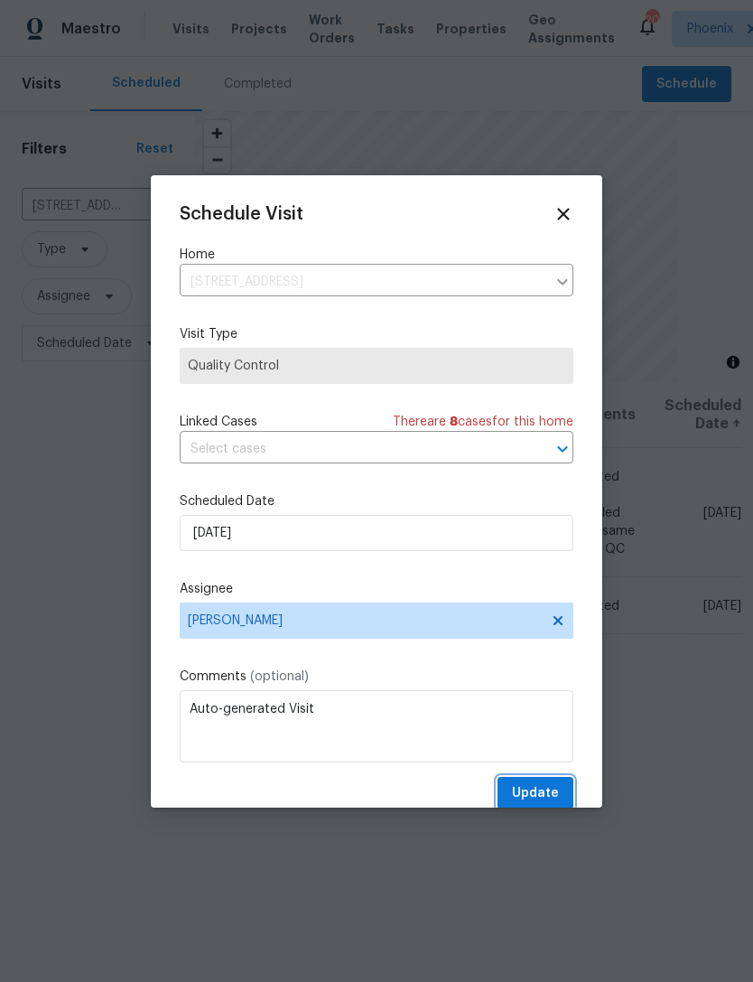
click at [548, 789] on span "Update" at bounding box center [535, 793] width 47 height 23
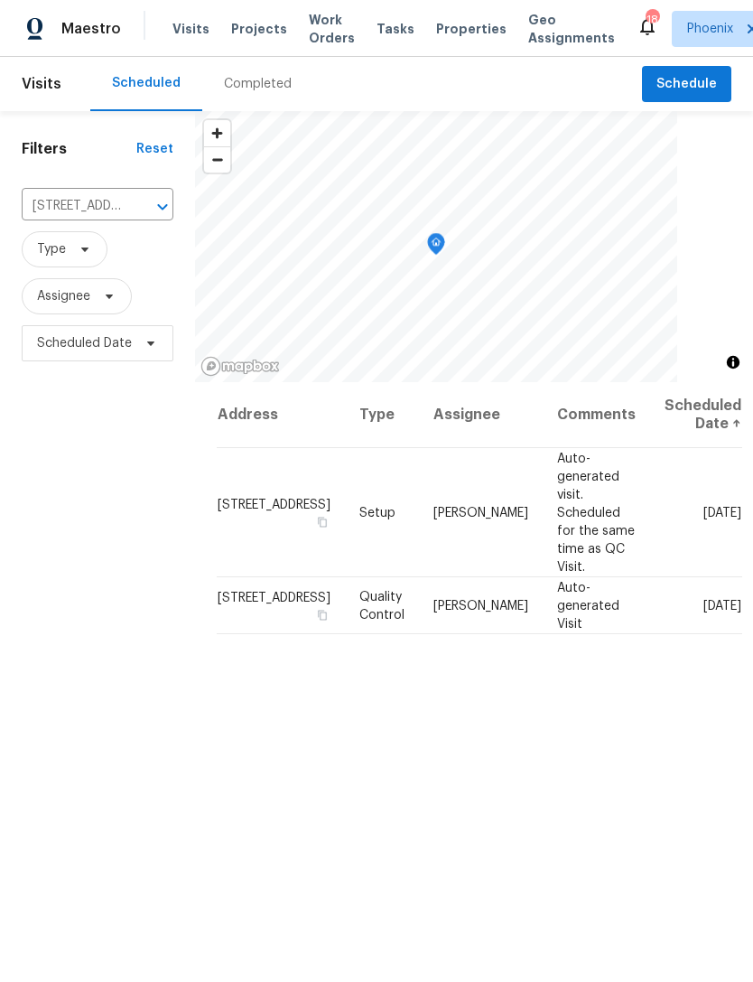
click at [144, 216] on icon "Clear" at bounding box center [139, 207] width 18 height 18
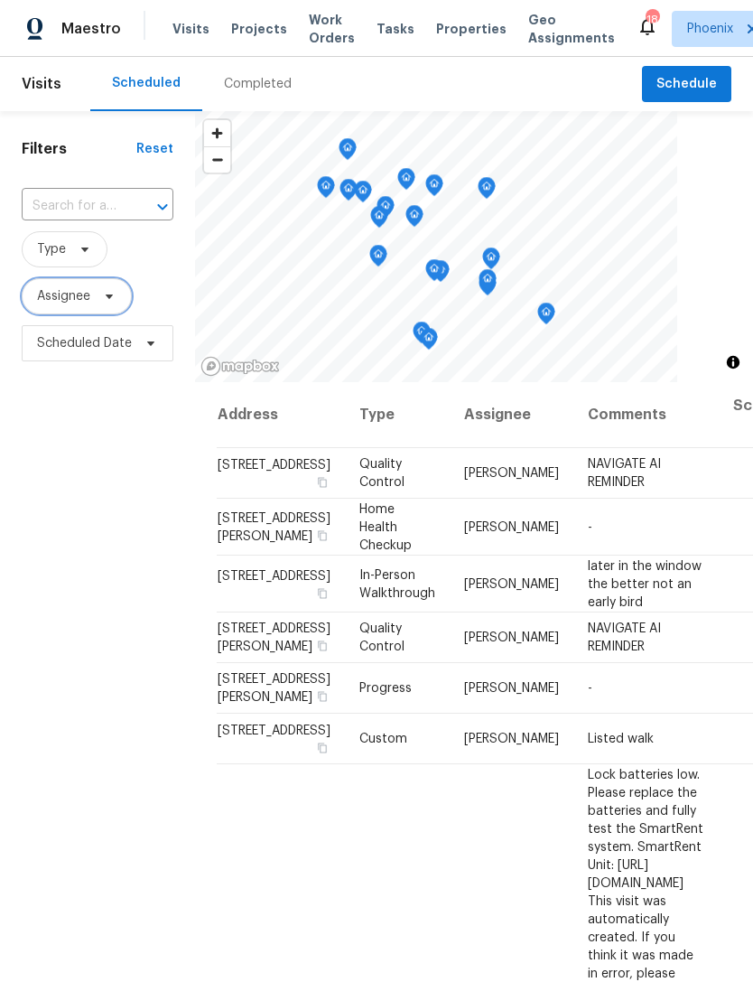
click at [109, 314] on span "Assignee" at bounding box center [77, 296] width 110 height 36
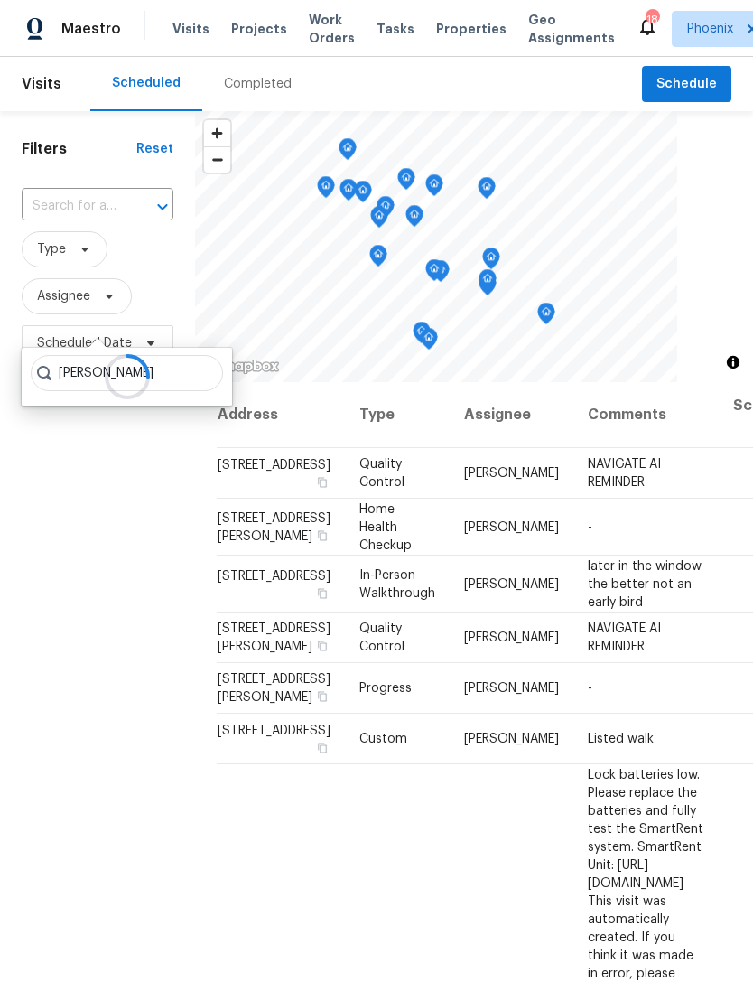
type input "Austin Hatch"
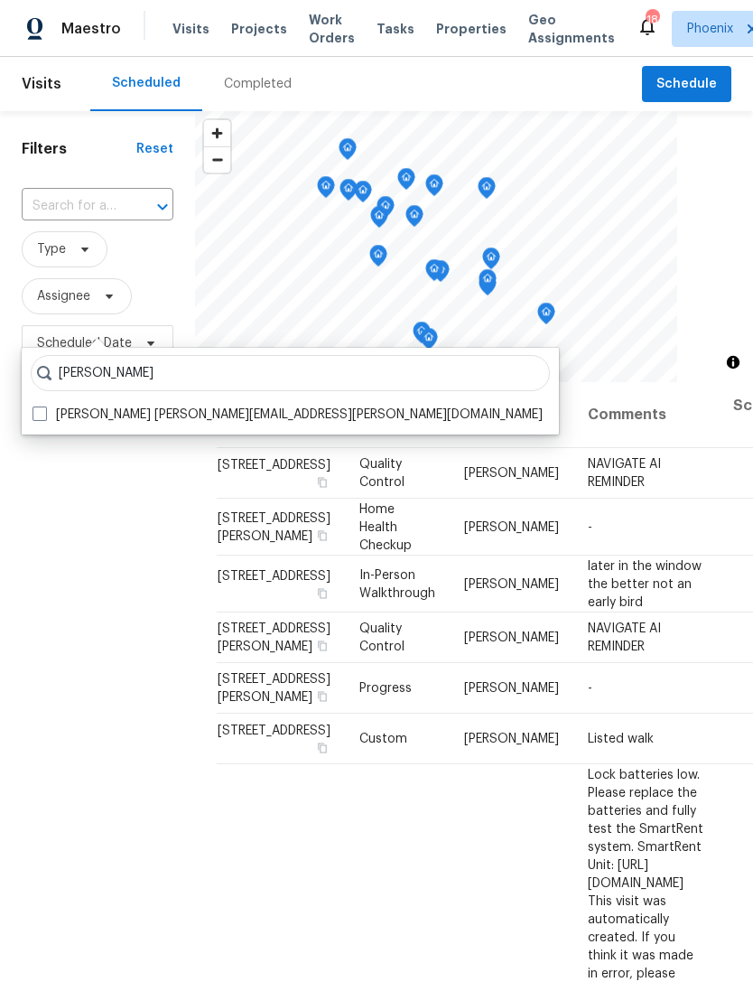
click at [287, 419] on label "Austin Hatch austin.hatch@opendoor.com" at bounding box center [288, 415] width 510 height 18
click at [44, 417] on input "Austin Hatch austin.hatch@opendoor.com" at bounding box center [39, 412] width 12 height 12
checkbox input "true"
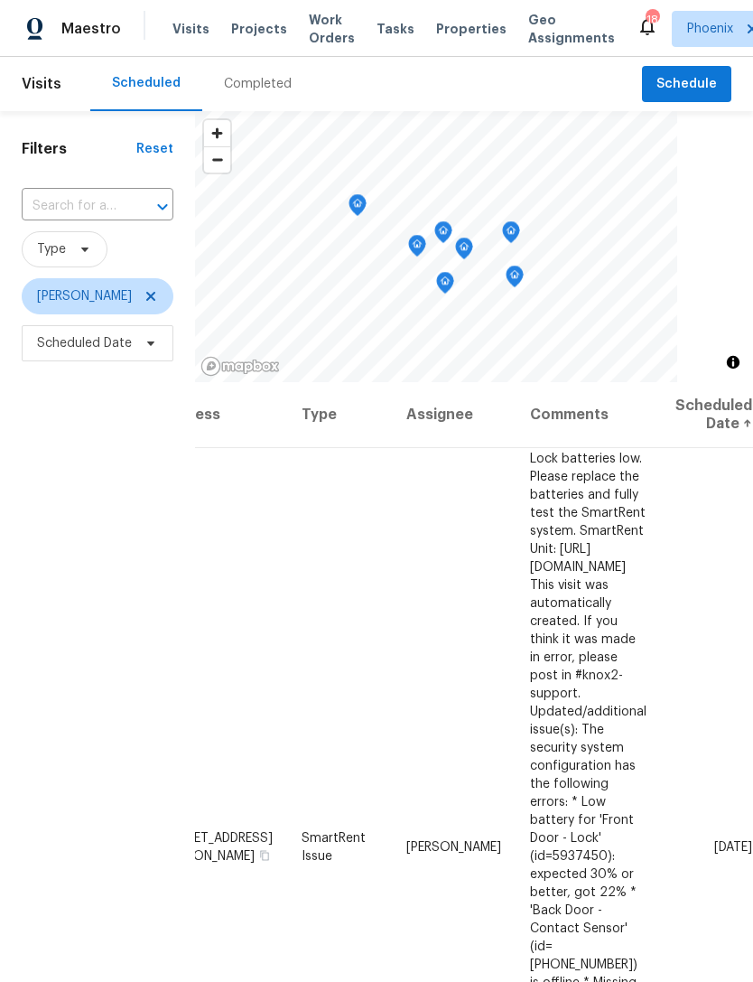
scroll to position [0, 139]
click at [0, 0] on icon at bounding box center [0, 0] width 0 height 0
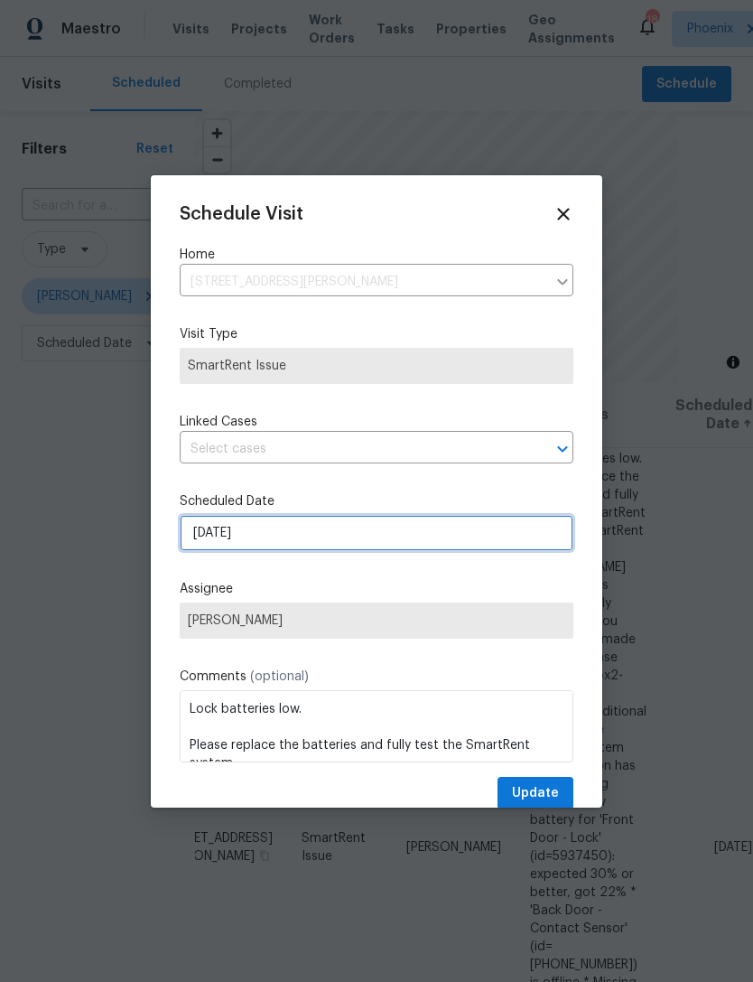
click at [413, 535] on input "10/8/2025" at bounding box center [377, 533] width 394 height 36
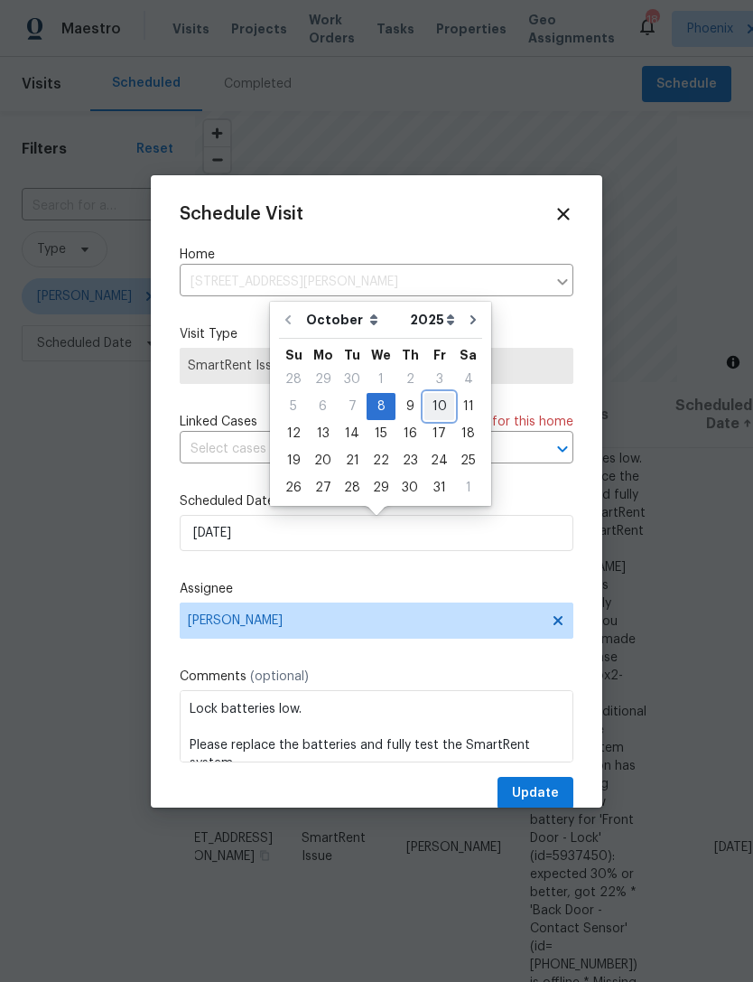
click at [436, 395] on div "10" at bounding box center [440, 406] width 30 height 25
type input "10/10/2025"
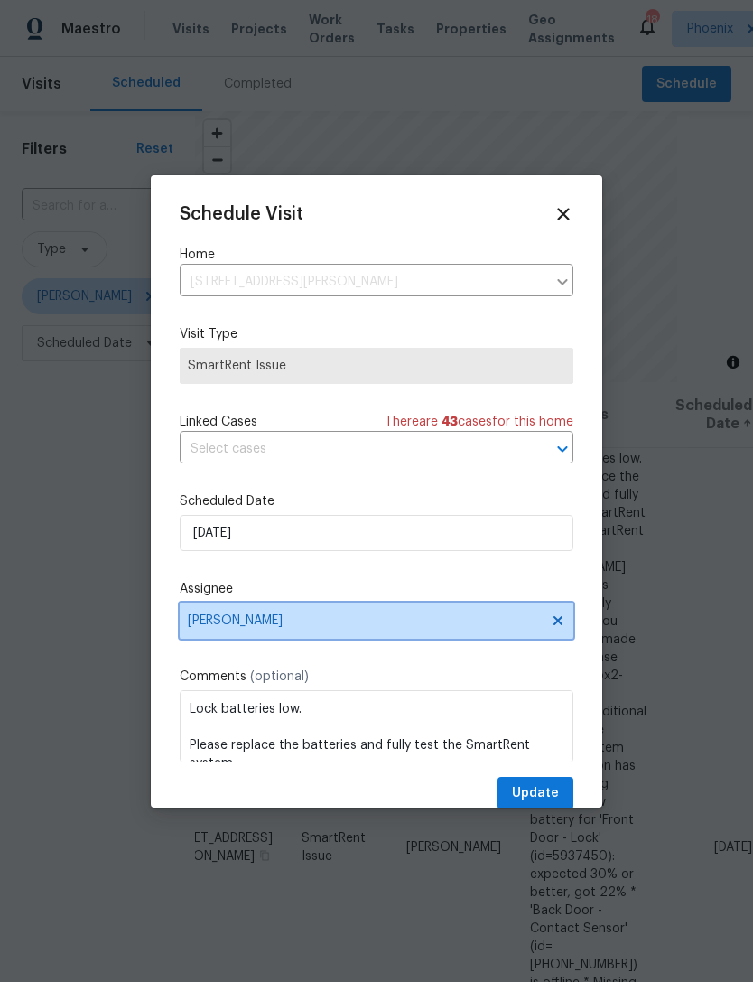
click at [556, 624] on icon at bounding box center [558, 619] width 9 height 9
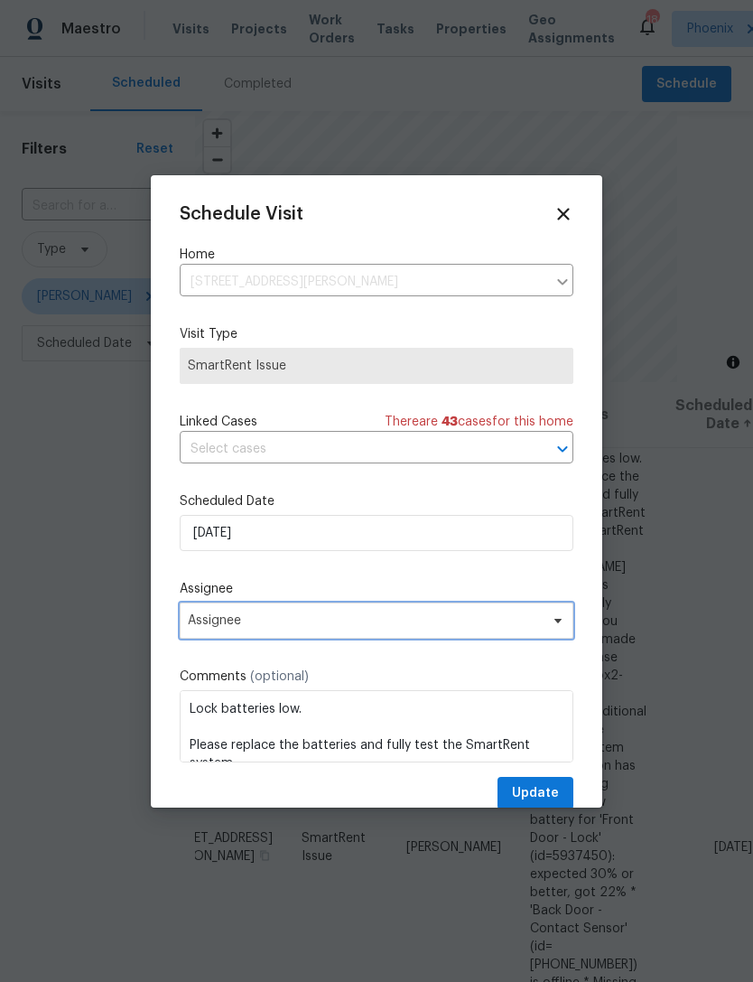
click at [515, 635] on span "Assignee" at bounding box center [377, 620] width 394 height 36
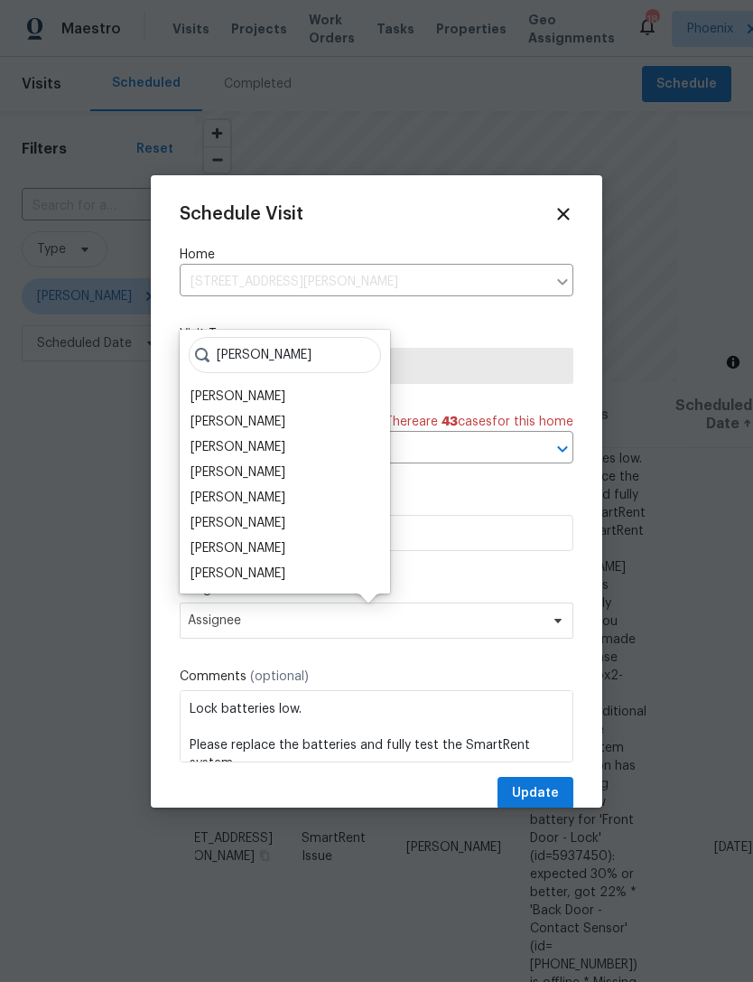
type input "Meliss"
click at [285, 524] on div "[PERSON_NAME]" at bounding box center [238, 523] width 95 height 18
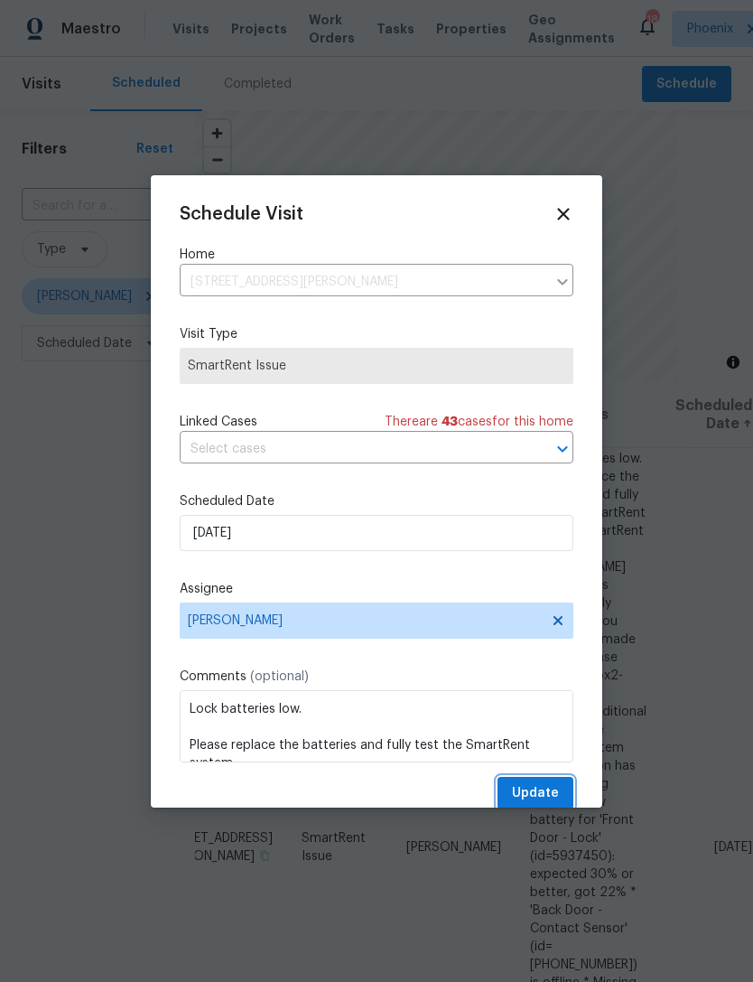
click at [554, 802] on span "Update" at bounding box center [535, 793] width 47 height 23
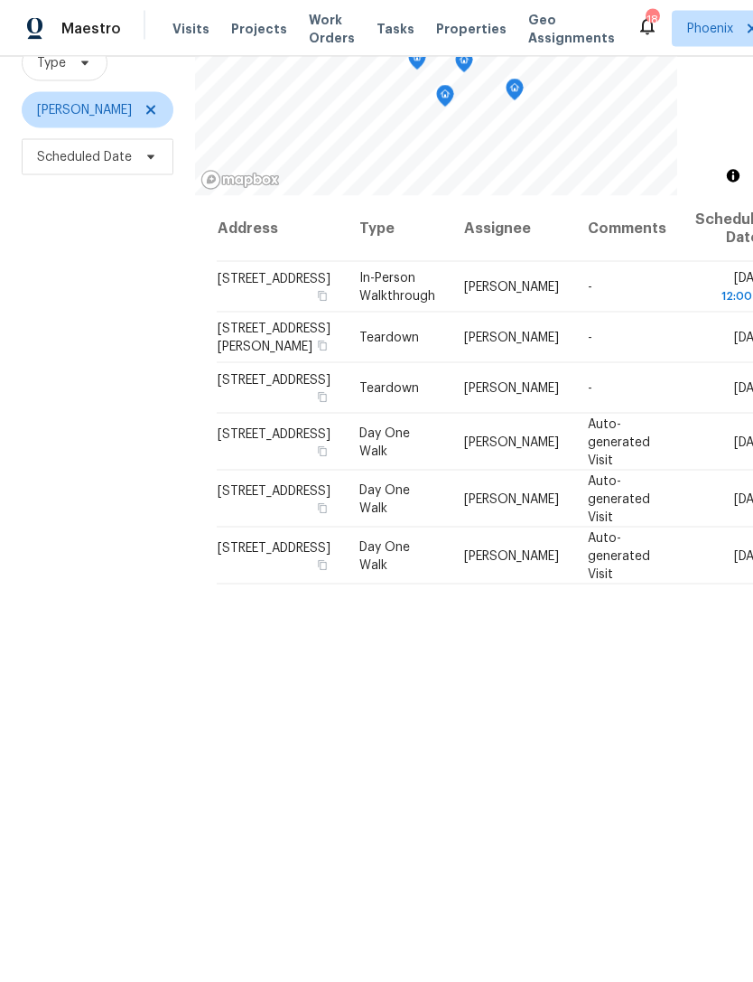
scroll to position [0, 0]
click at [144, 117] on icon at bounding box center [151, 110] width 14 height 14
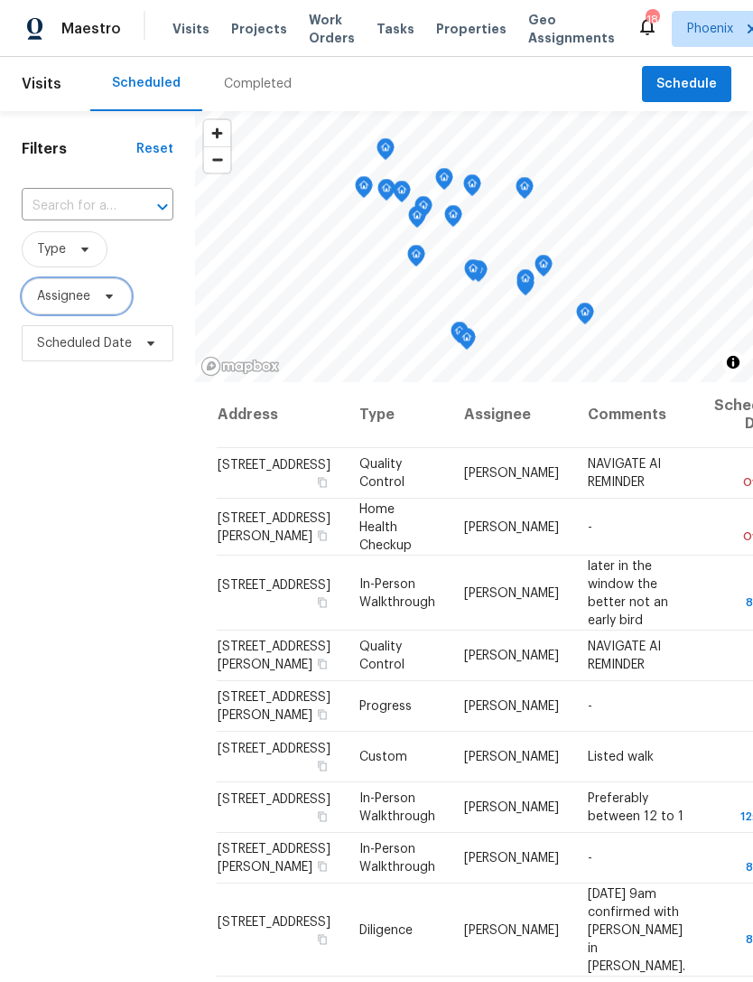
click at [114, 303] on icon at bounding box center [109, 296] width 14 height 14
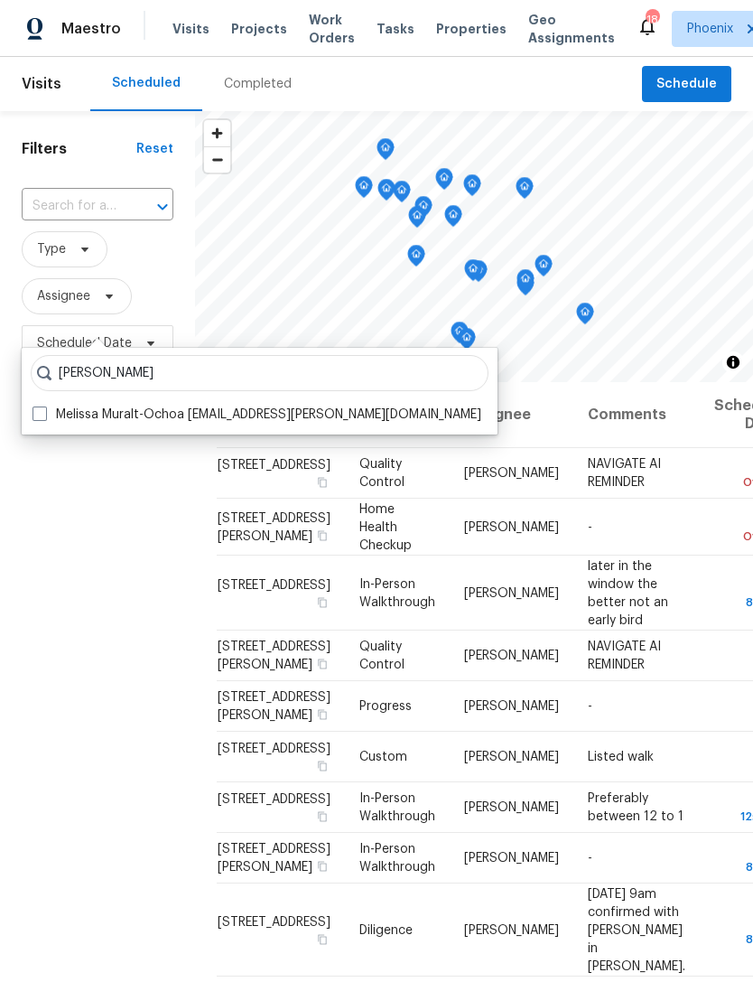
type input "Melissa muralt-ochoa"
click at [326, 422] on label "Melissa Muralt-Ochoa melissa.muralt@opendoor.com" at bounding box center [257, 415] width 449 height 18
click at [44, 417] on input "Melissa Muralt-Ochoa melissa.muralt@opendoor.com" at bounding box center [39, 412] width 12 height 12
checkbox input "true"
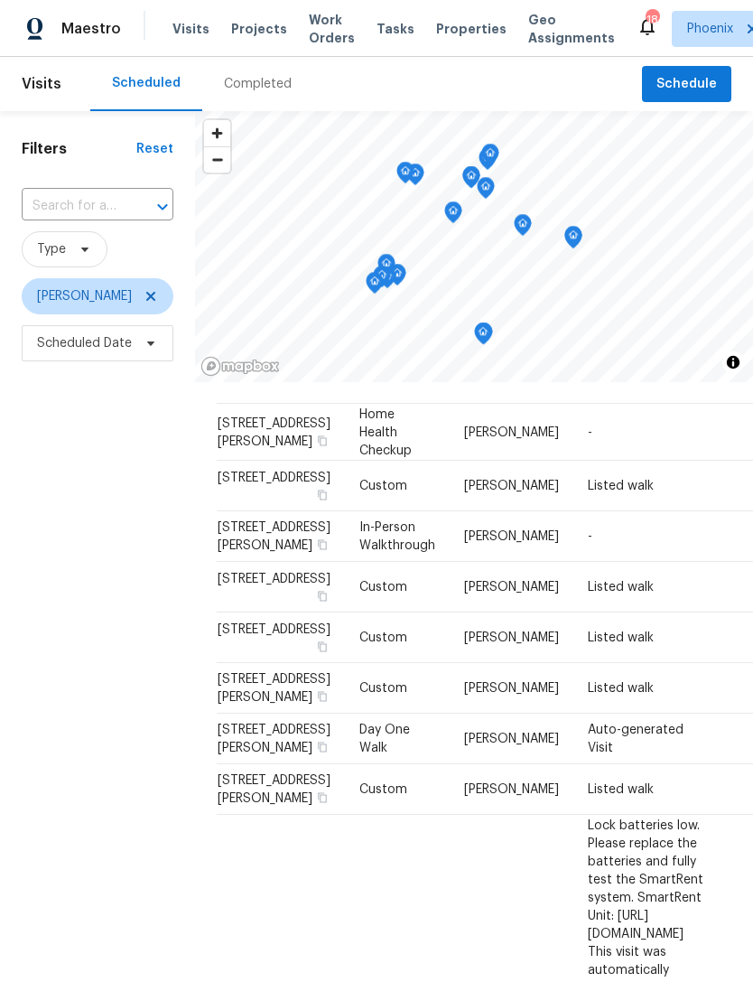
scroll to position [45, 0]
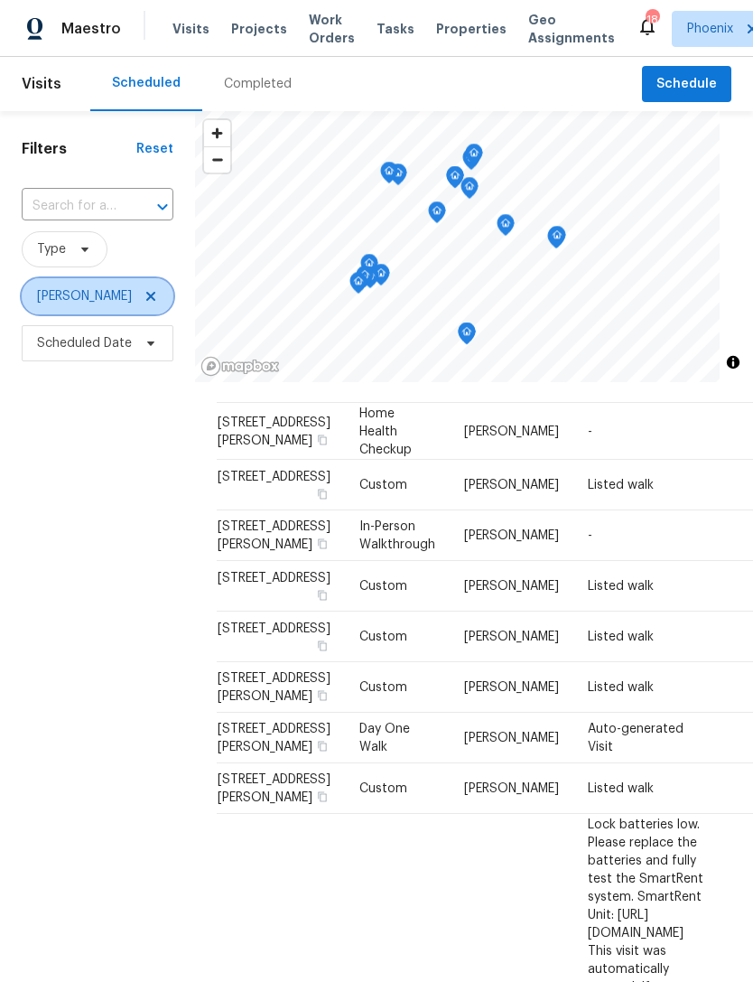
click at [158, 303] on icon at bounding box center [151, 296] width 14 height 14
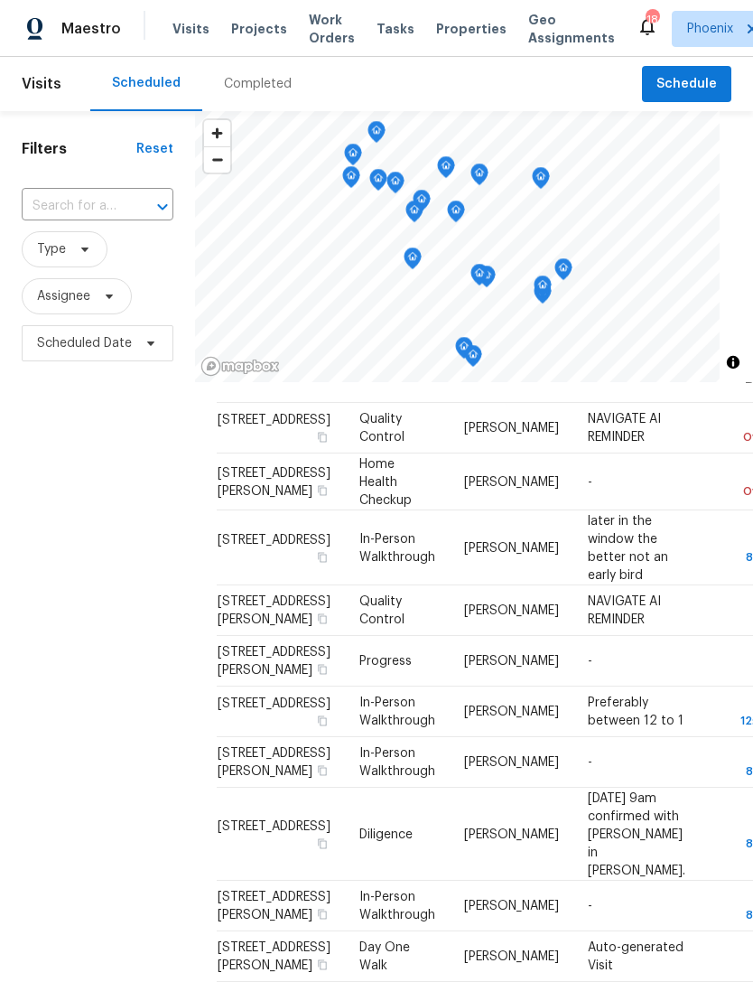
click at [74, 220] on input "text" at bounding box center [72, 206] width 101 height 28
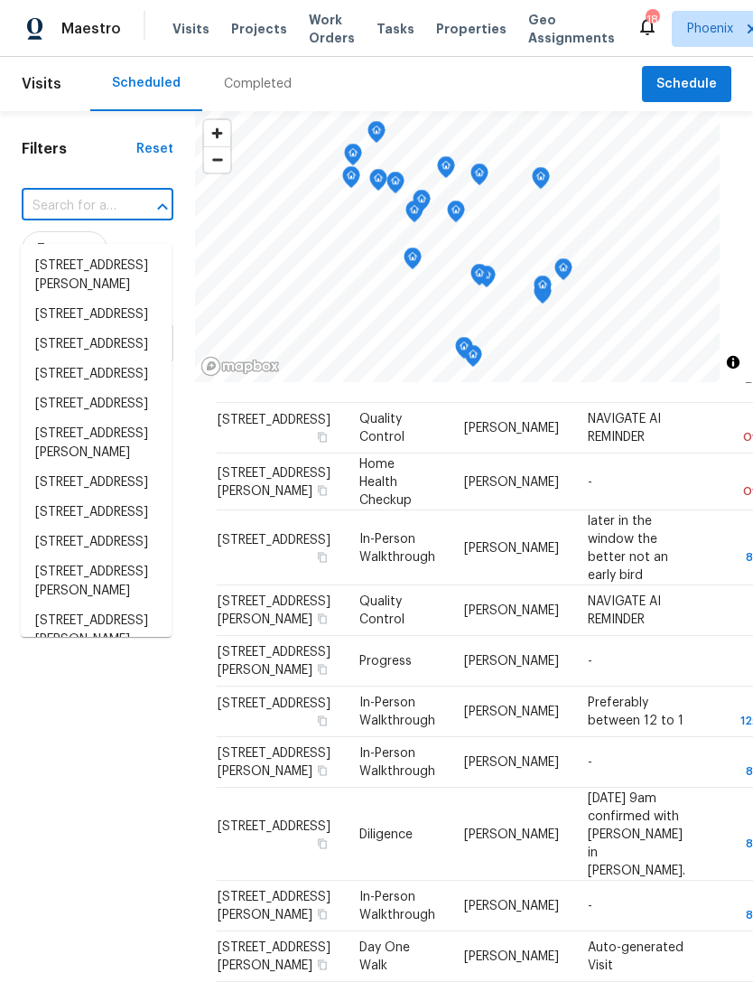
click at [72, 218] on input "text" at bounding box center [72, 206] width 101 height 28
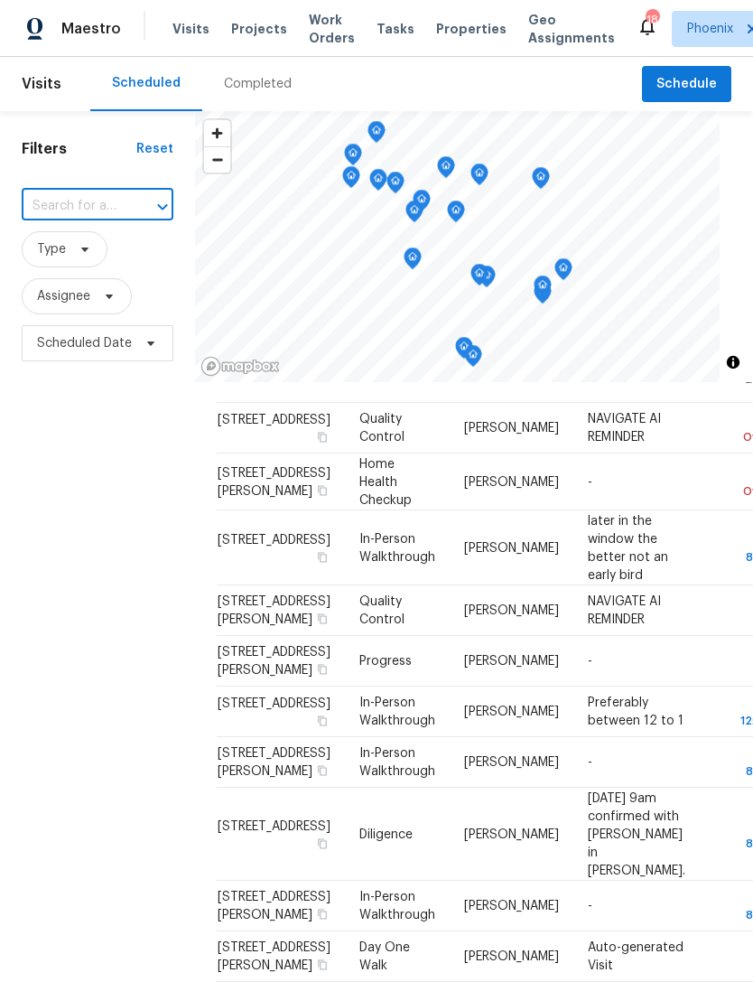
paste input "42549 W Monteverde Dr, Maricopa, AZ 85138"
type input "42549 W Monteverde Dr, Maricopa, AZ 85138"
click at [89, 281] on li "42549 W Monteverde Dr, Maricopa, AZ 85138" at bounding box center [96, 266] width 151 height 30
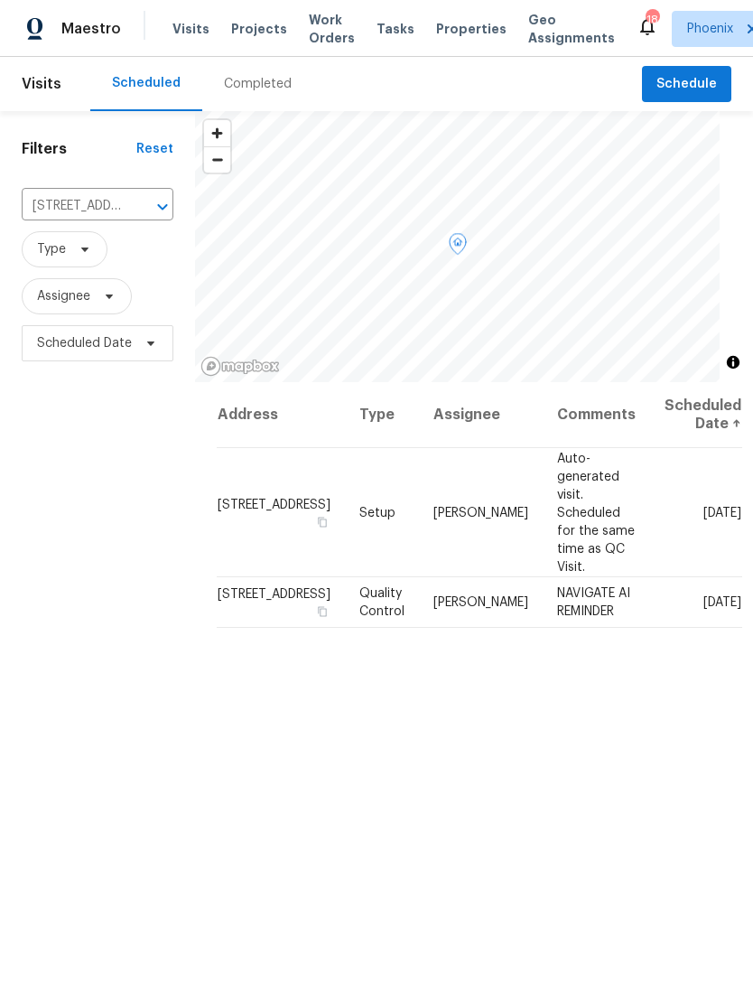
click at [0, 0] on icon at bounding box center [0, 0] width 0 height 0
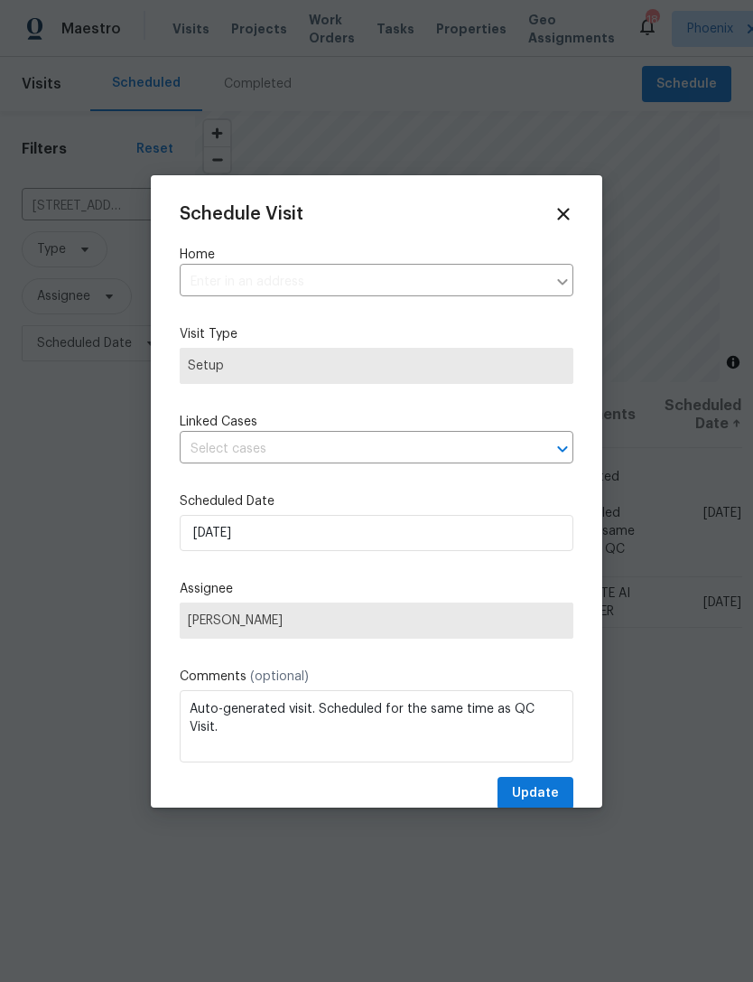
type input "42549 W Monteverde Dr, Maricopa, AZ 85138"
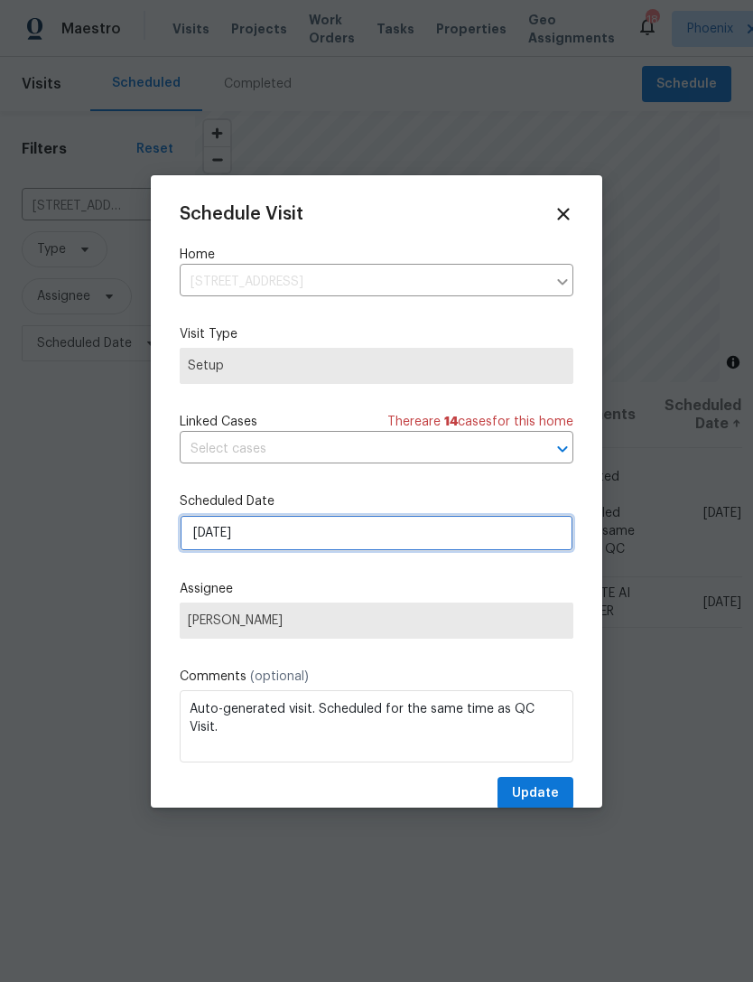
click at [419, 544] on input "10/14/2025" at bounding box center [377, 533] width 394 height 36
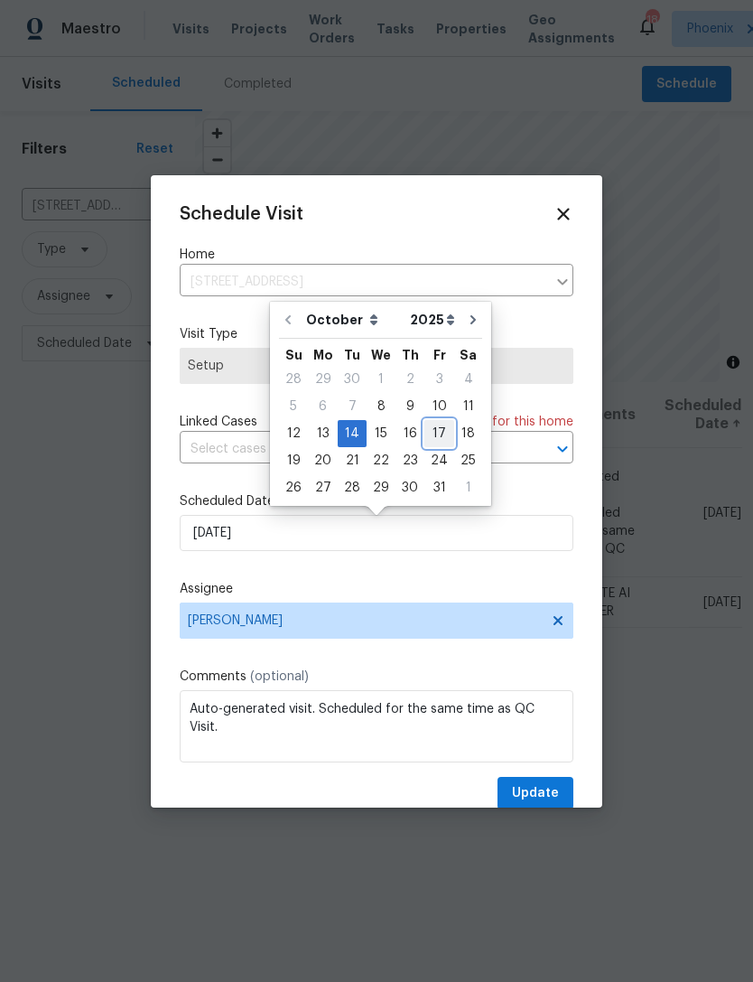
click at [432, 427] on div "17" at bounding box center [440, 433] width 30 height 25
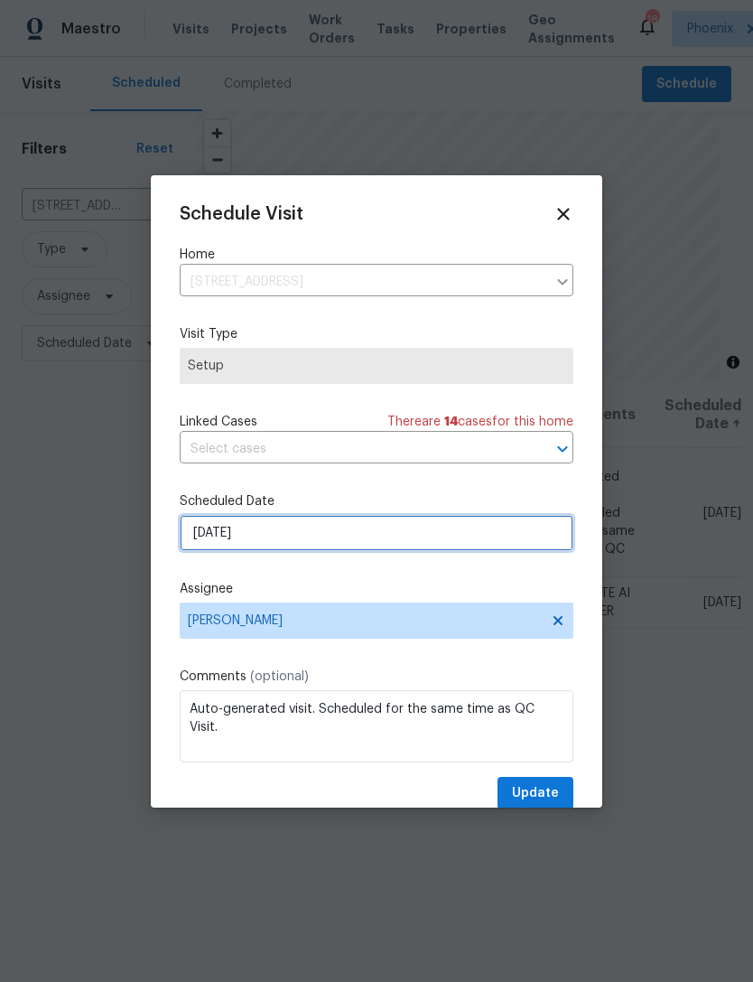
click at [516, 541] on input "10/17/2025" at bounding box center [377, 533] width 394 height 36
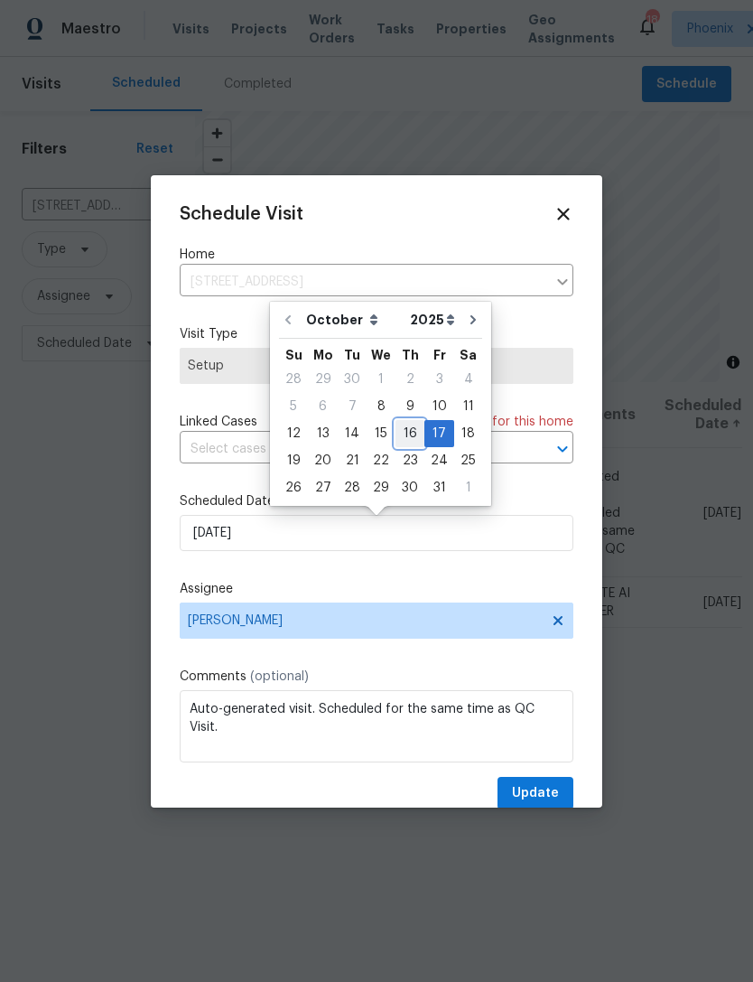
click at [406, 436] on div "16" at bounding box center [410, 433] width 29 height 25
type input "10/16/2025"
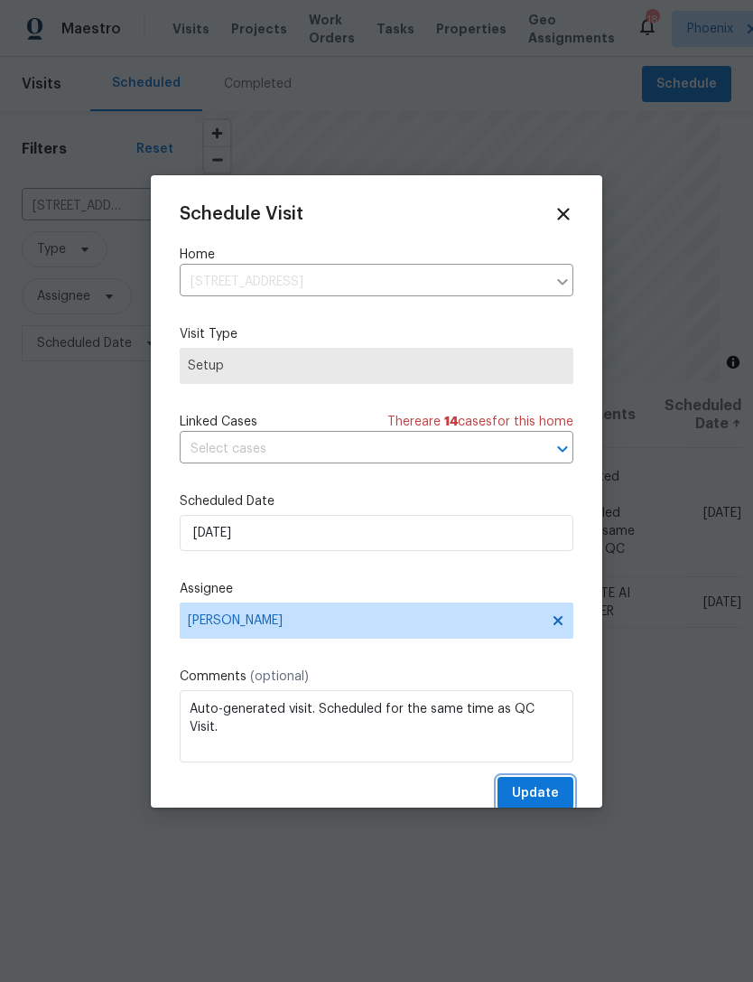
click at [546, 795] on span "Update" at bounding box center [535, 793] width 47 height 23
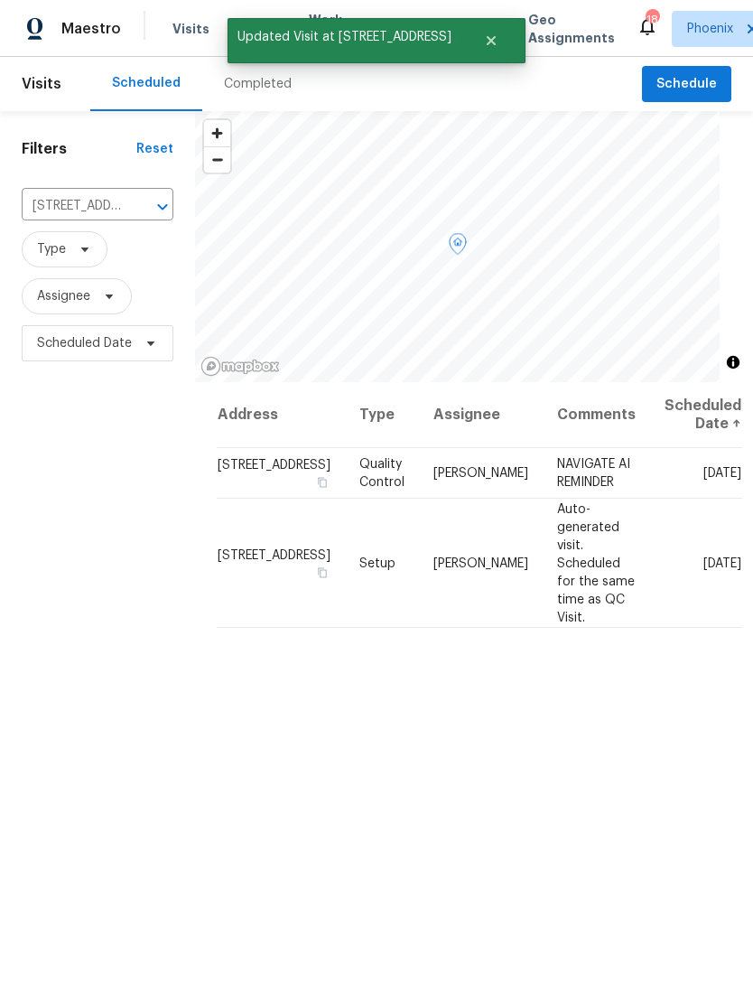
click at [0, 0] on icon at bounding box center [0, 0] width 0 height 0
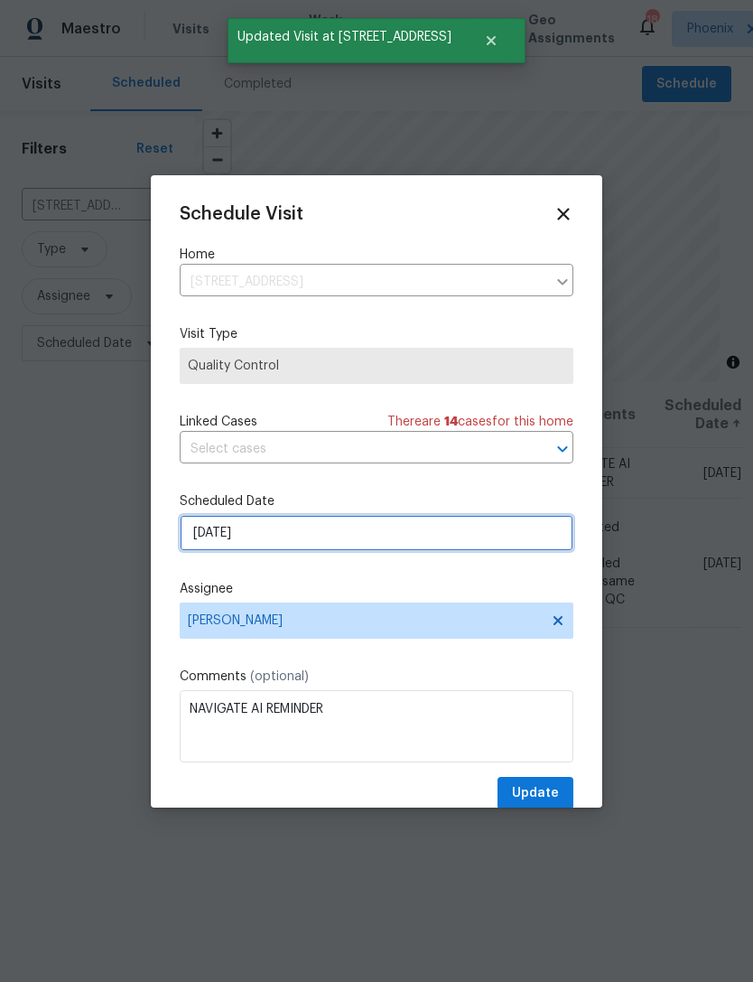
click at [512, 537] on input "10/14/2025" at bounding box center [377, 533] width 394 height 36
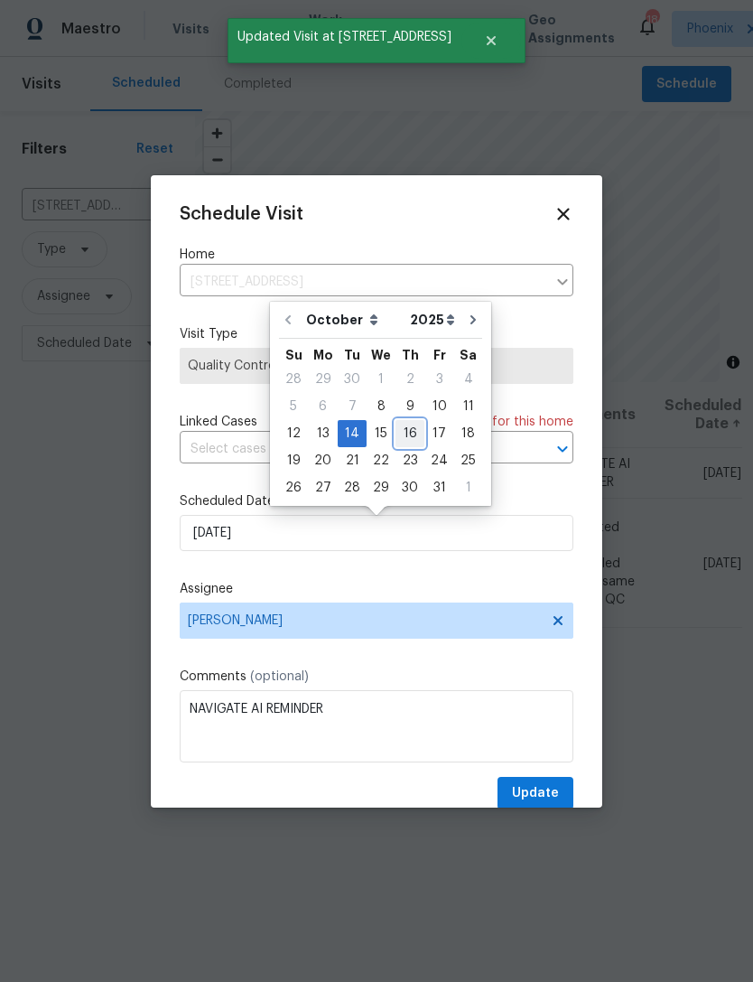
click at [403, 435] on div "16" at bounding box center [410, 433] width 29 height 25
type input "10/16/2025"
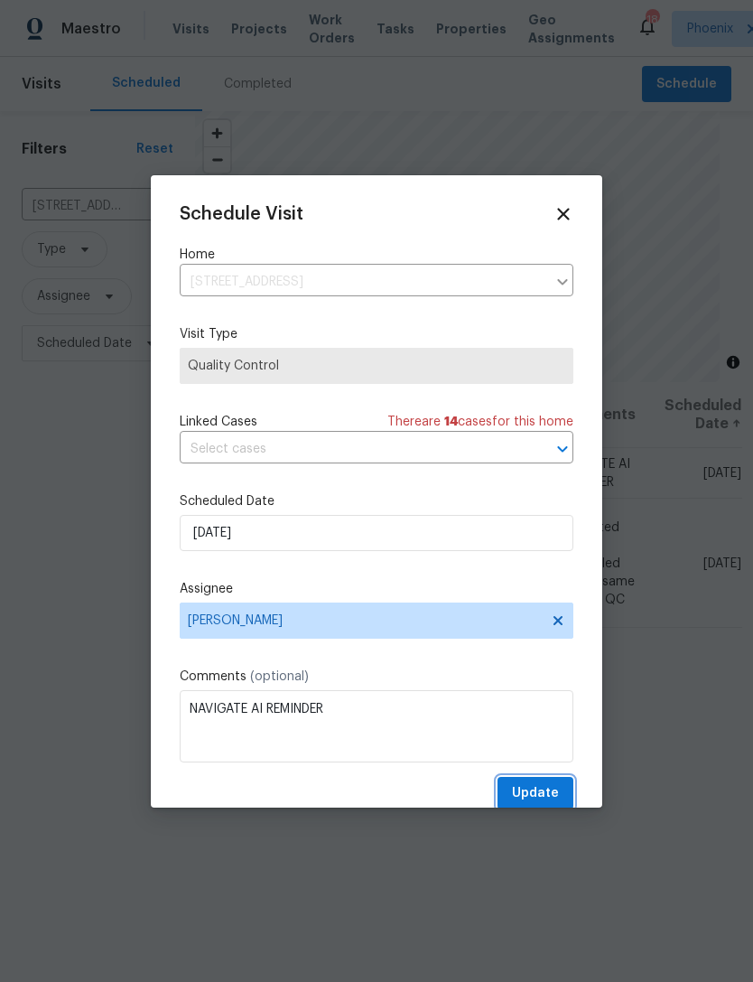
click at [543, 781] on button "Update" at bounding box center [536, 793] width 76 height 33
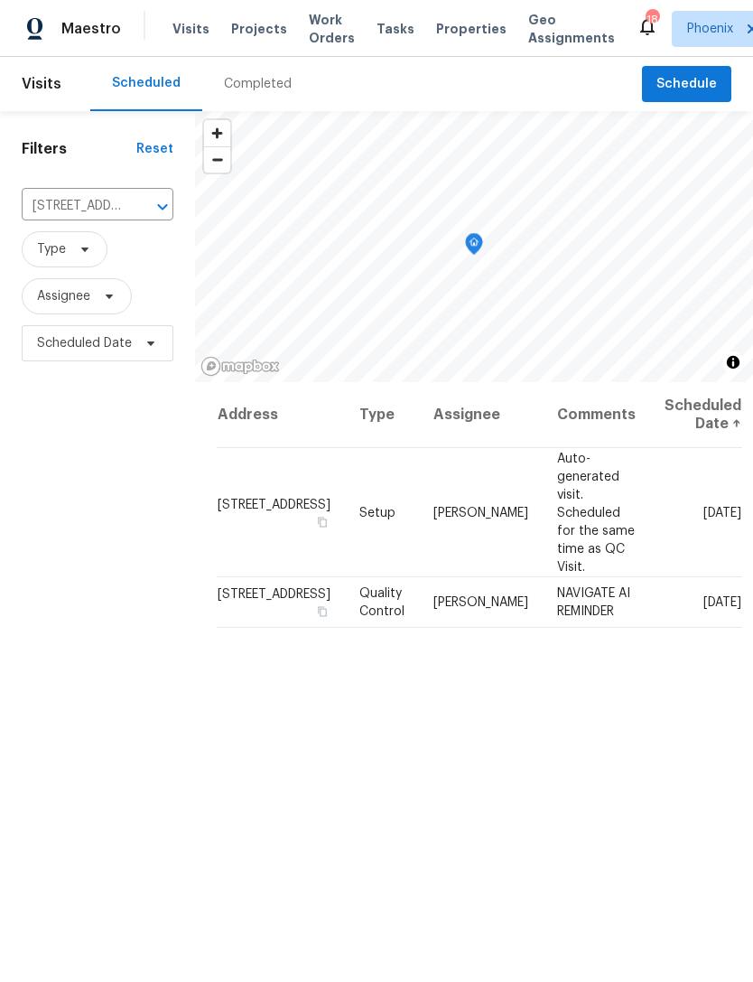
click at [138, 216] on icon "Clear" at bounding box center [139, 207] width 18 height 18
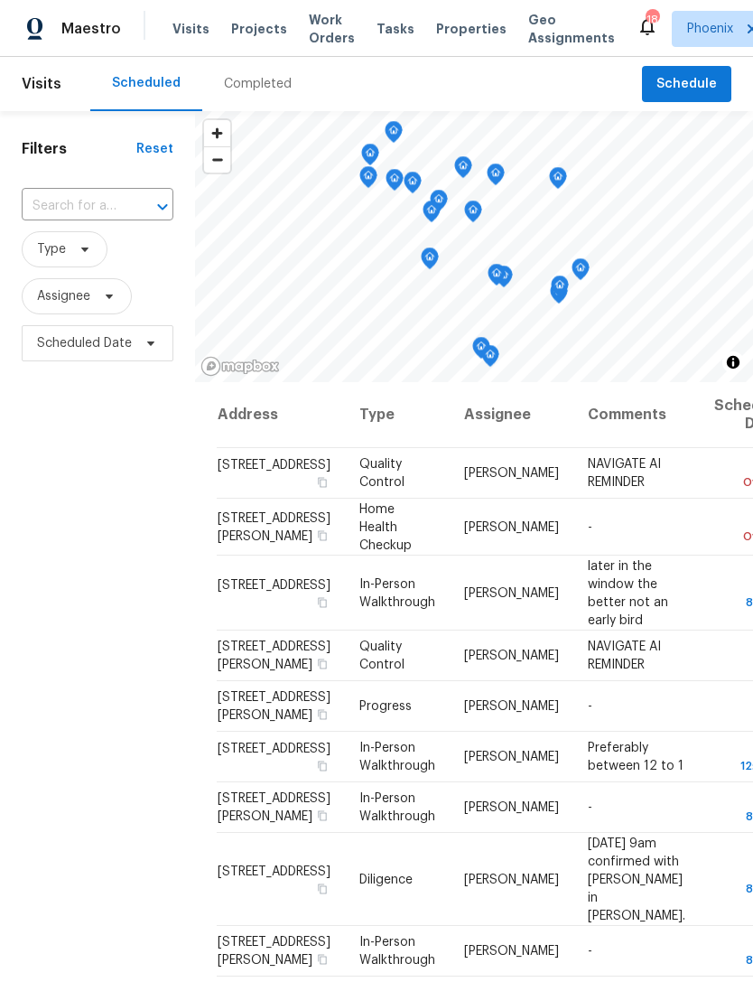
click at [89, 219] on input "text" at bounding box center [72, 206] width 101 height 28
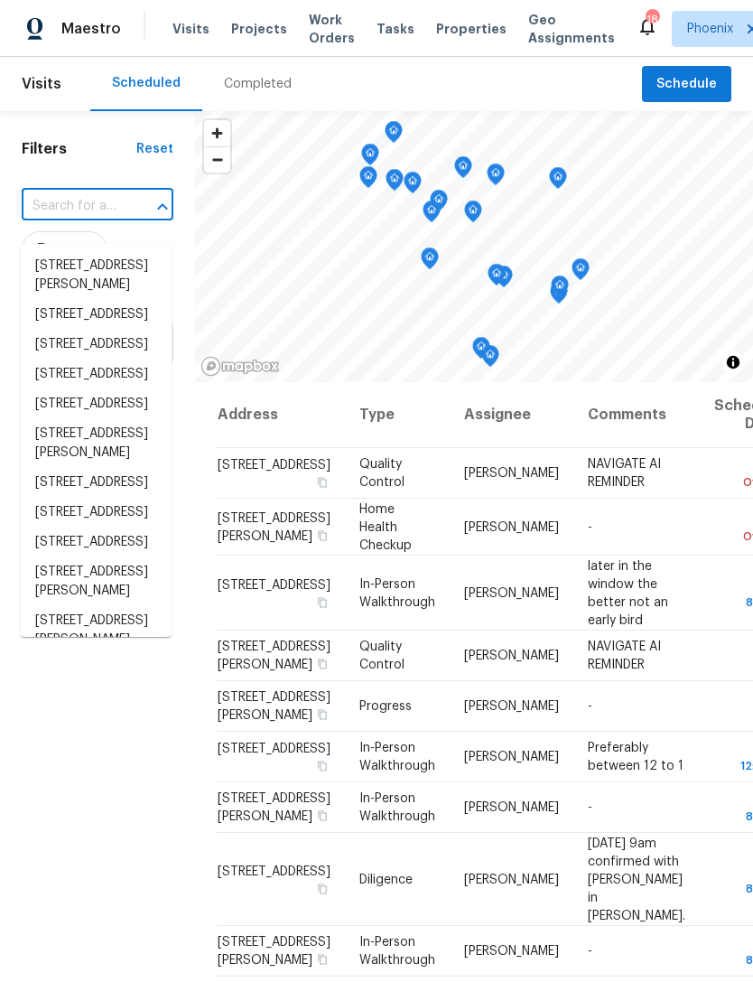
click at [68, 220] on input "text" at bounding box center [72, 206] width 101 height 28
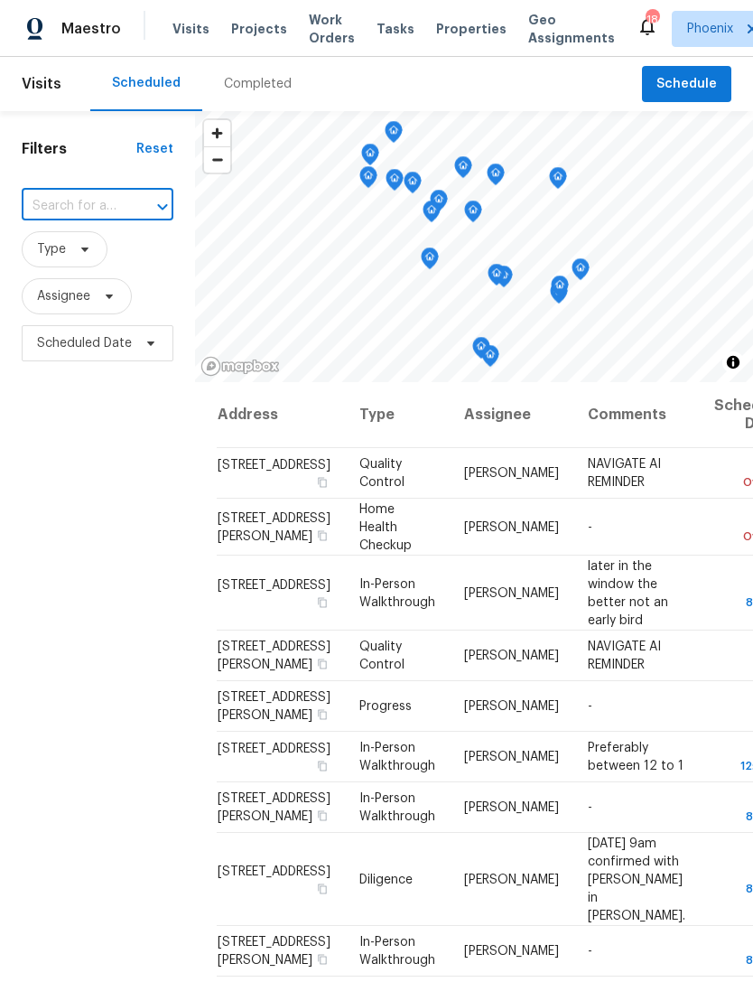
paste input "2746 S Harmony Ave, Gilbert, AZ 85295"
type input "2746 S Harmony Ave, Gilbert, AZ 85295"
click at [77, 275] on li "2746 S Harmony Ave, Gilbert, AZ 85295" at bounding box center [96, 266] width 151 height 30
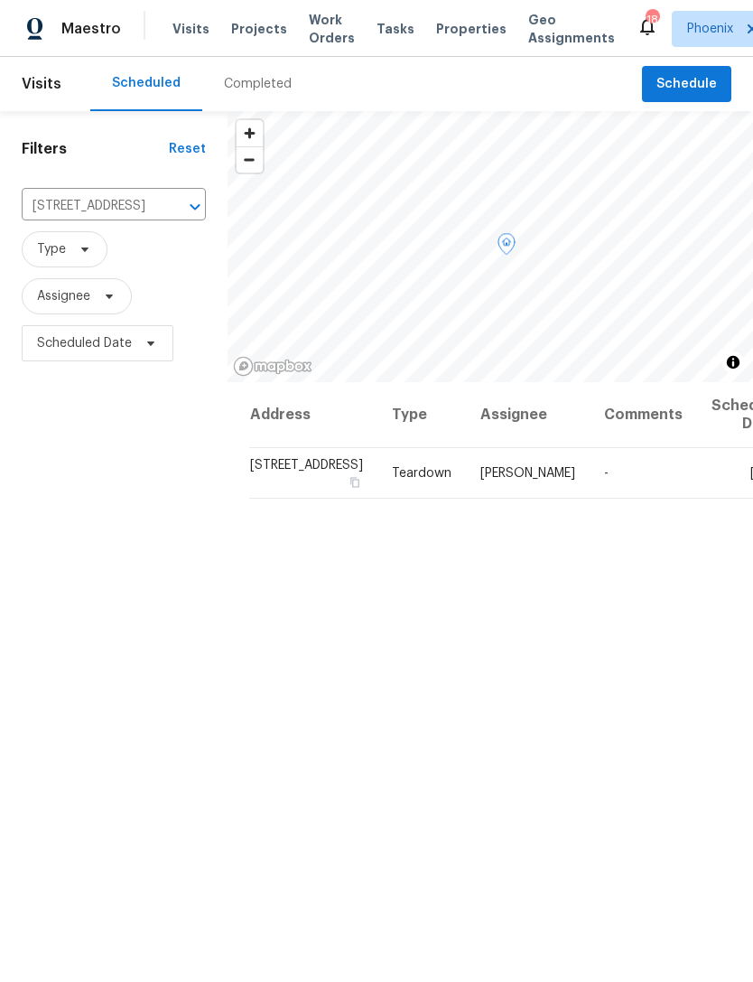
click at [0, 0] on icon at bounding box center [0, 0] width 0 height 0
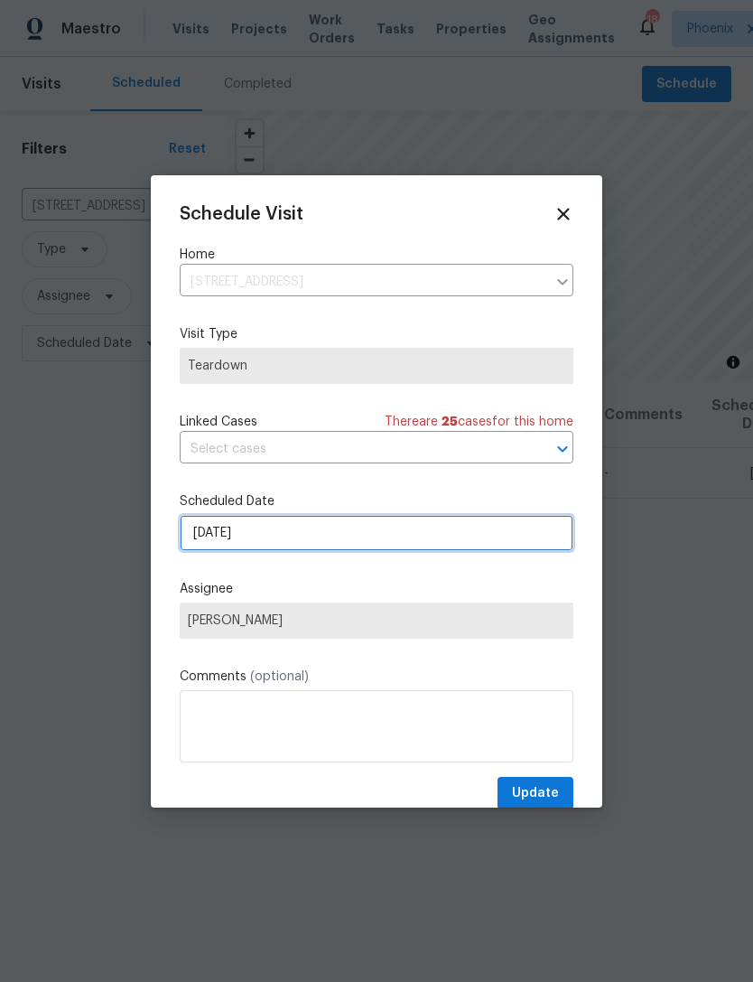
click at [444, 548] on input "10/12/2025" at bounding box center [377, 533] width 394 height 36
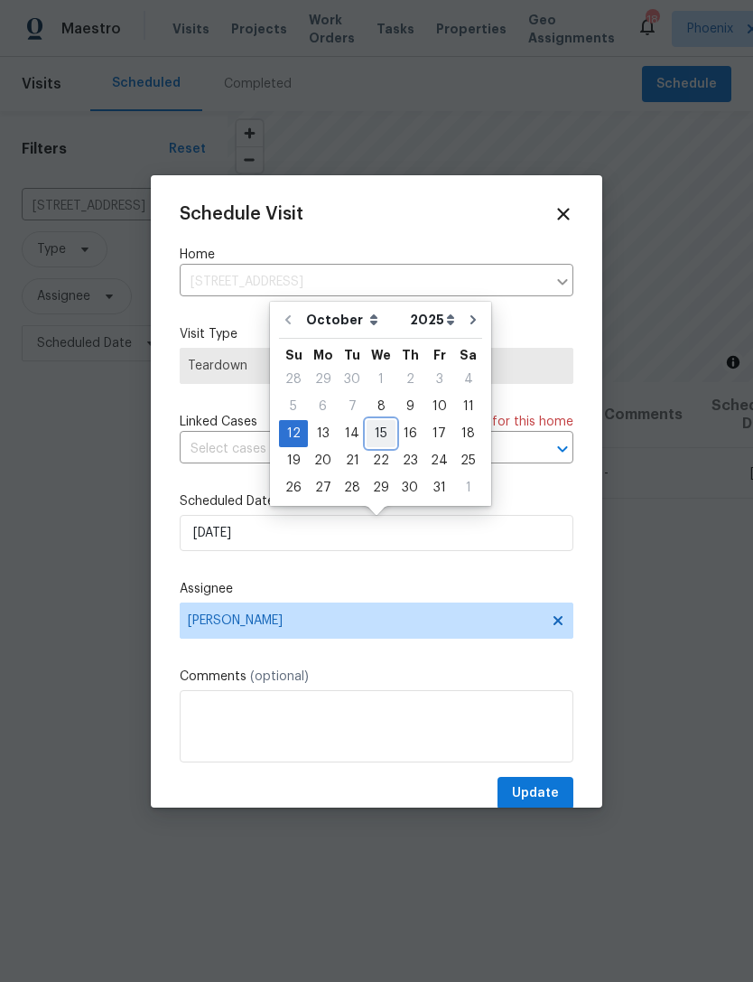
click at [387, 435] on div "15" at bounding box center [381, 433] width 29 height 25
type input "10/15/2025"
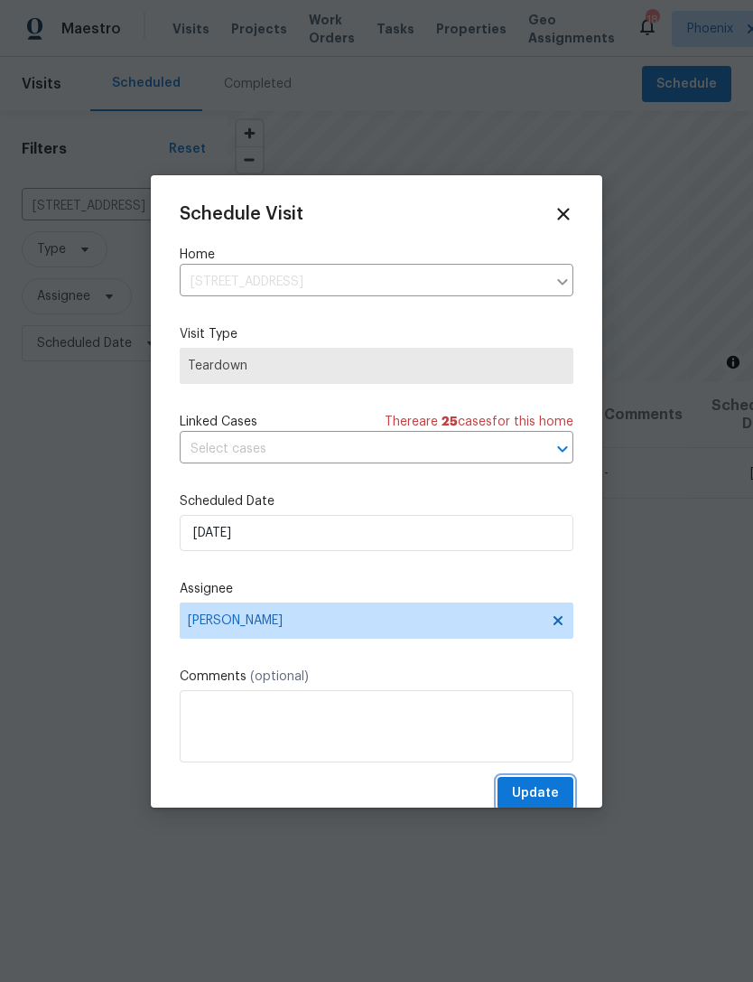
click at [539, 795] on span "Update" at bounding box center [535, 793] width 47 height 23
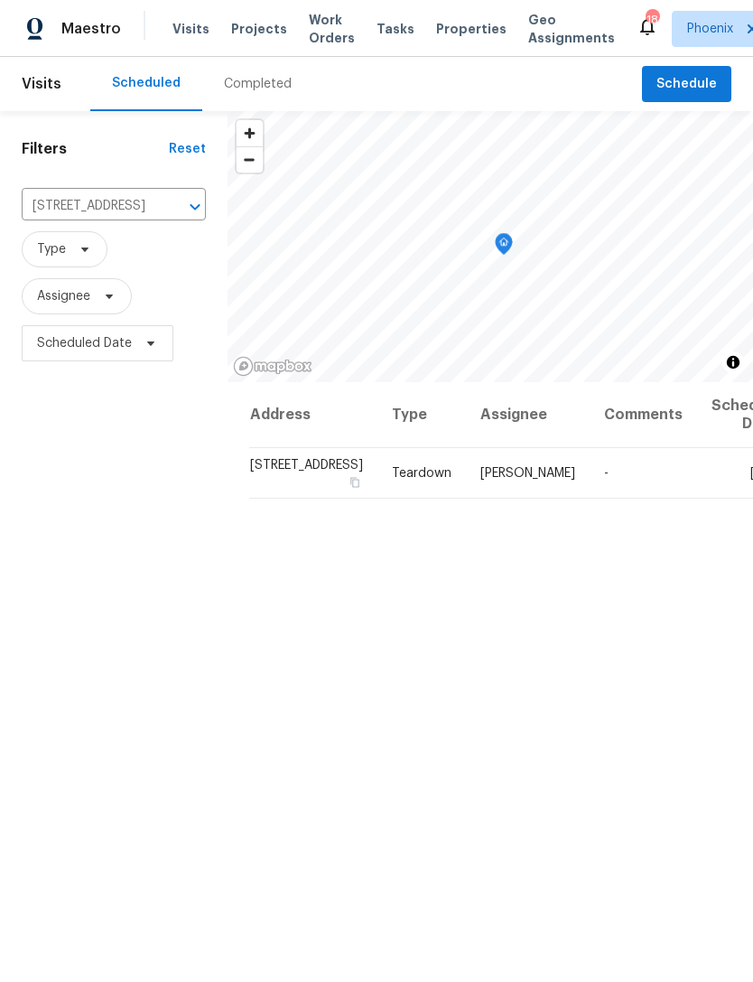
click at [163, 216] on icon "Clear" at bounding box center [172, 207] width 18 height 18
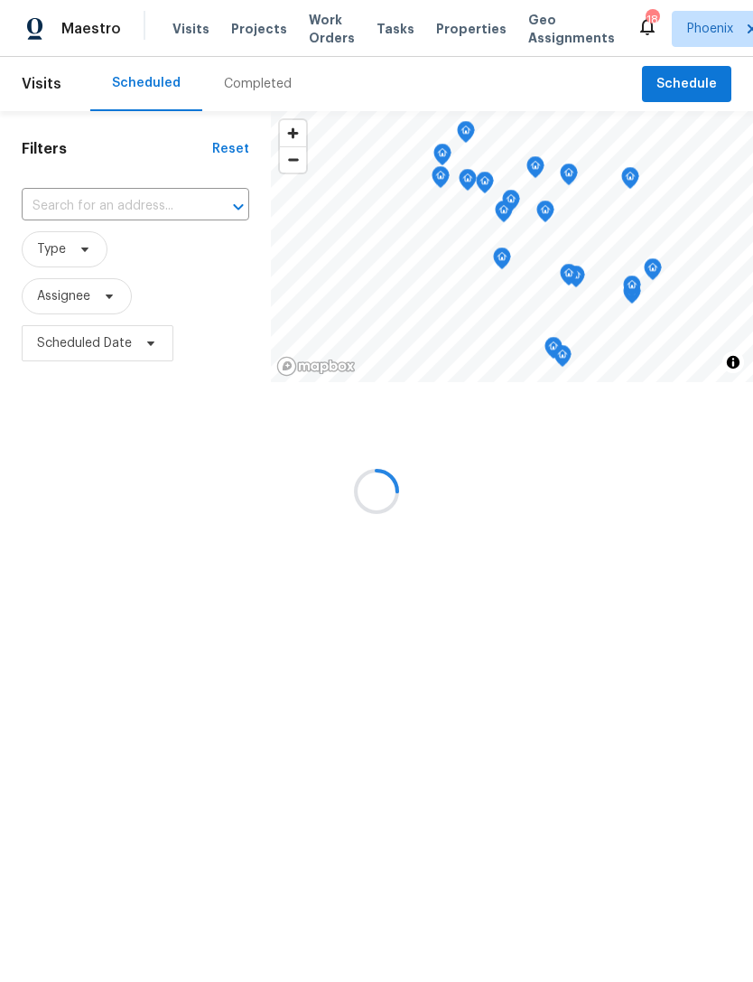
click at [103, 215] on input "text" at bounding box center [110, 206] width 177 height 28
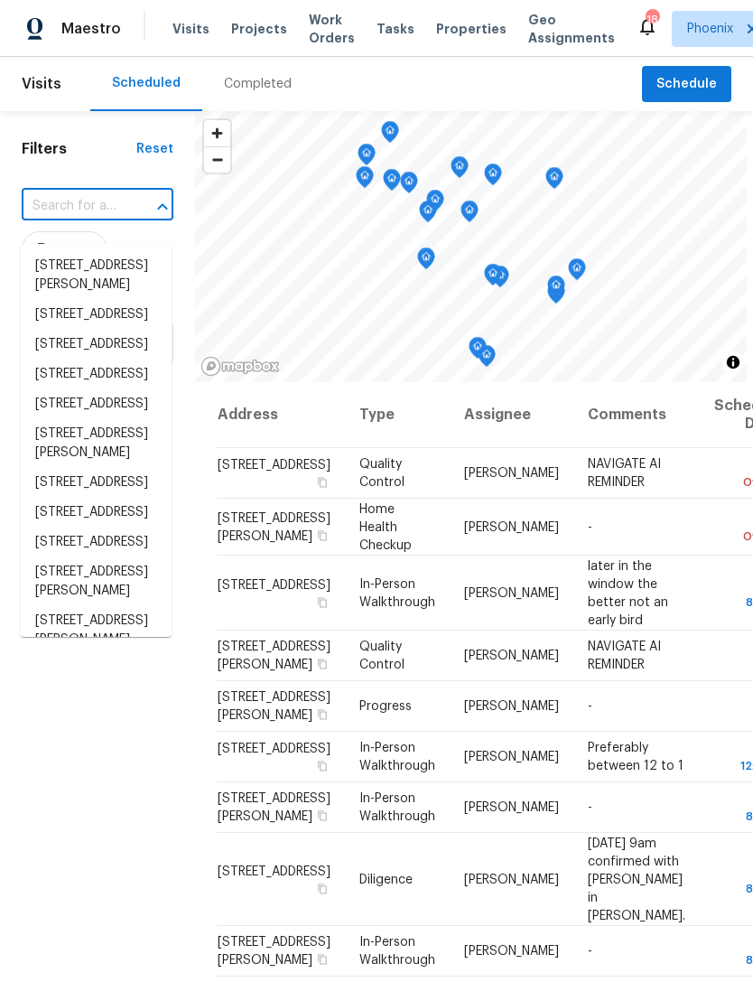
click at [88, 220] on input "text" at bounding box center [72, 206] width 101 height 28
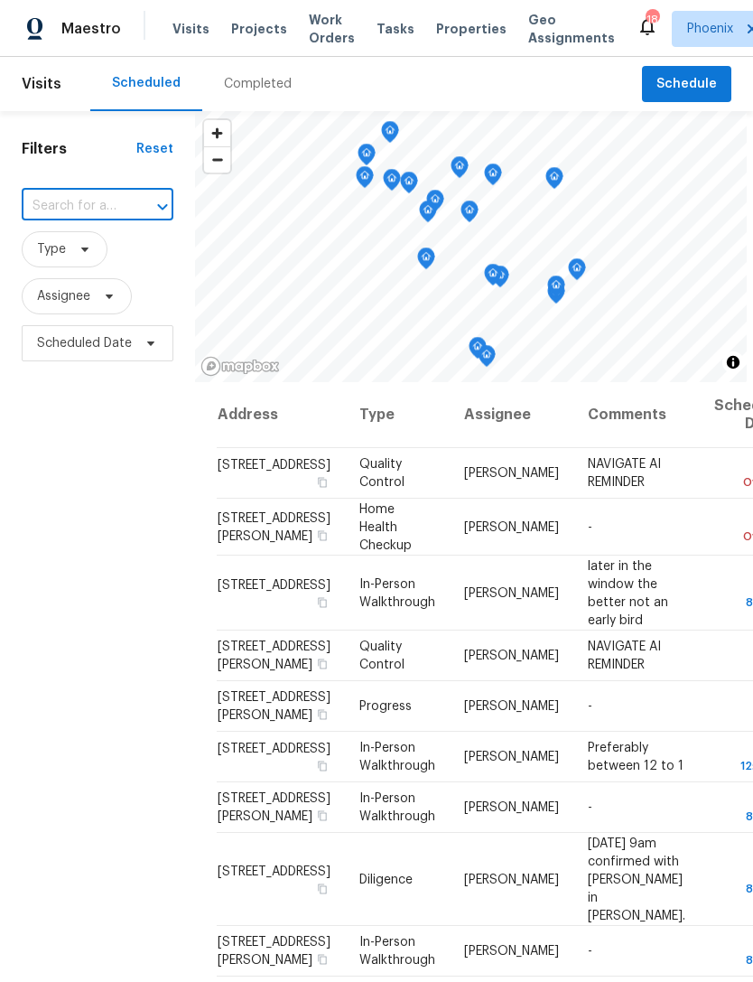
click at [81, 215] on input "text" at bounding box center [72, 206] width 101 height 28
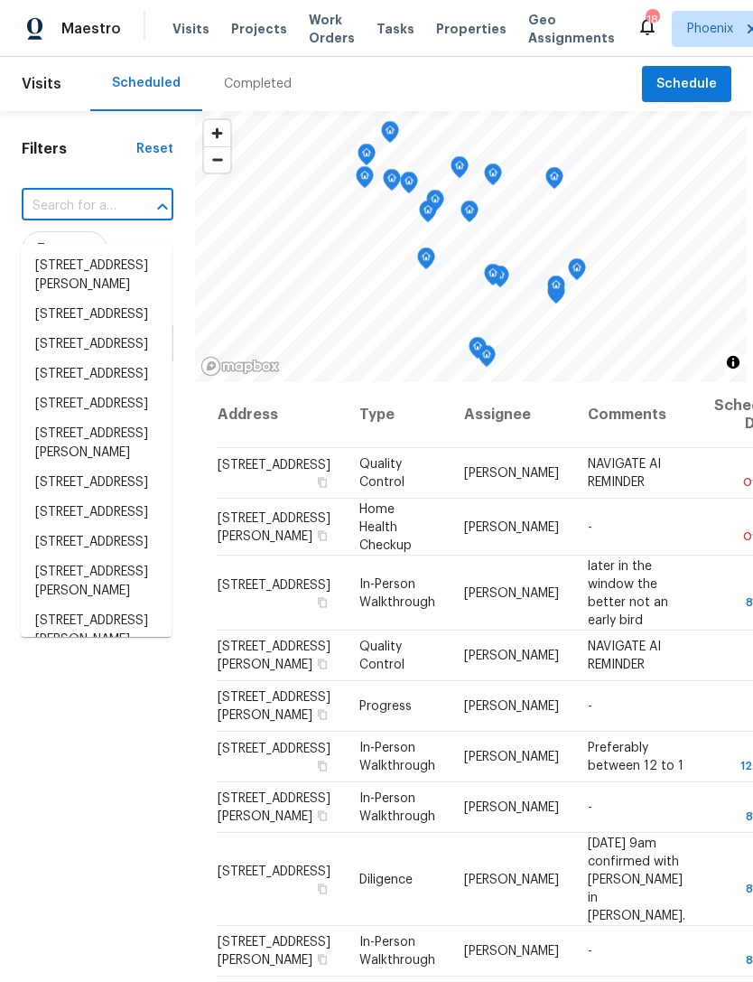
click at [65, 220] on input "text" at bounding box center [72, 206] width 101 height 28
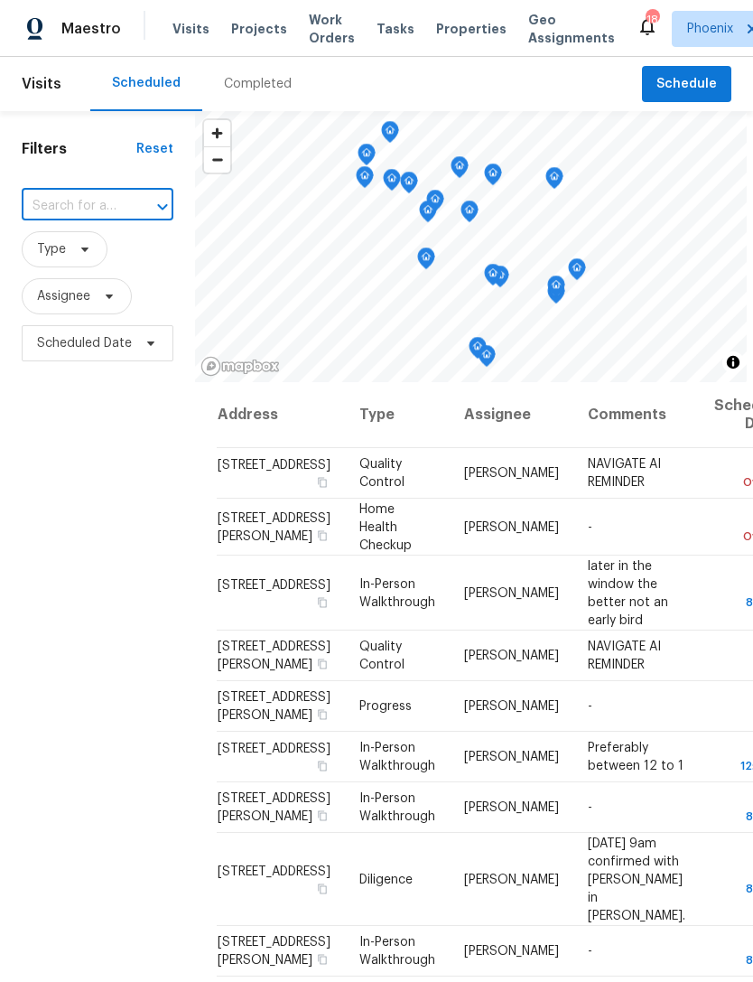
paste input "1581 E Palo Verde Dr, Casa Grande, AZ 85122"
type input "1581 E Palo Verde Dr, Casa Grande, AZ 85122"
click at [92, 268] on li "1581 E Palo Verde Dr, Casa Grande, AZ 85122" at bounding box center [96, 266] width 151 height 30
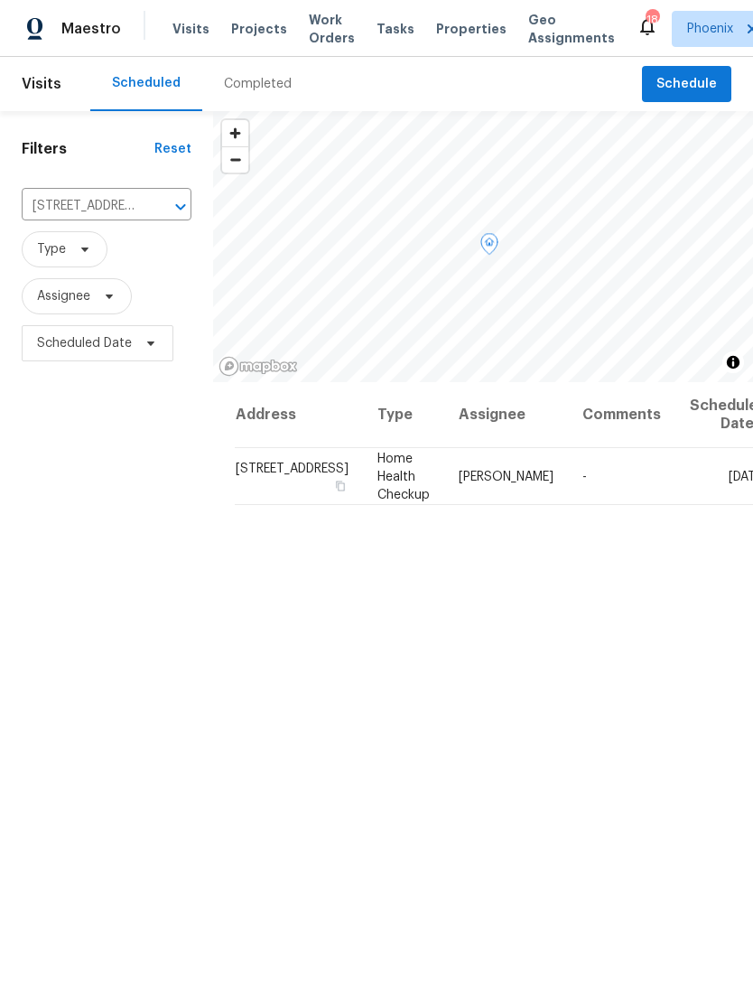
click at [0, 0] on icon at bounding box center [0, 0] width 0 height 0
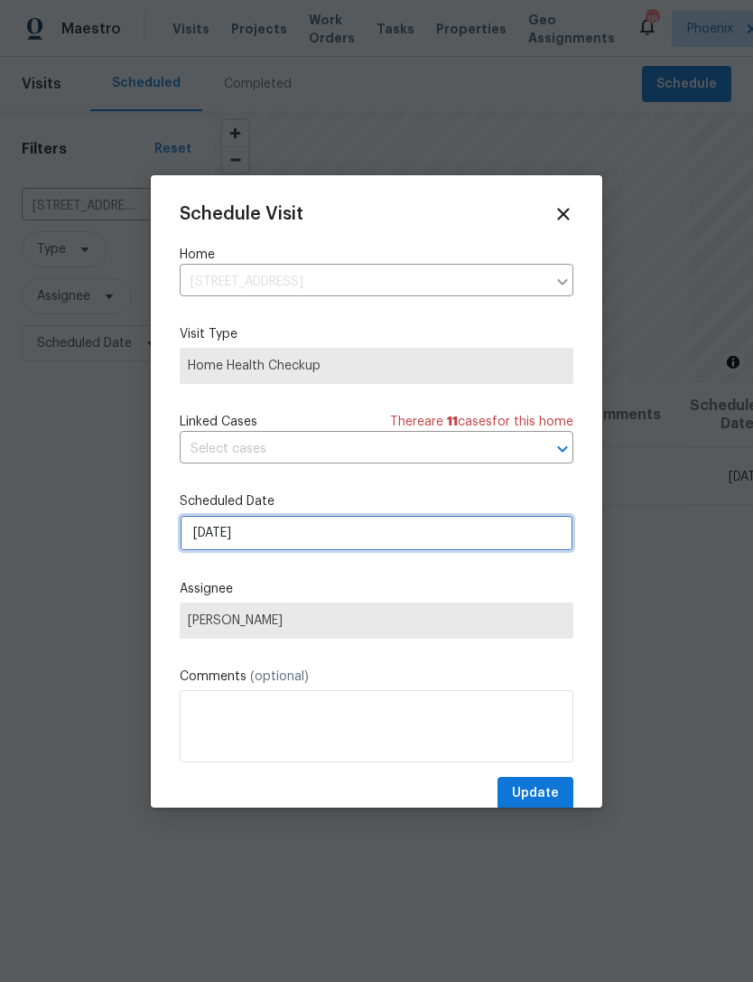
click at [453, 546] on input "10/14/2025" at bounding box center [377, 533] width 394 height 36
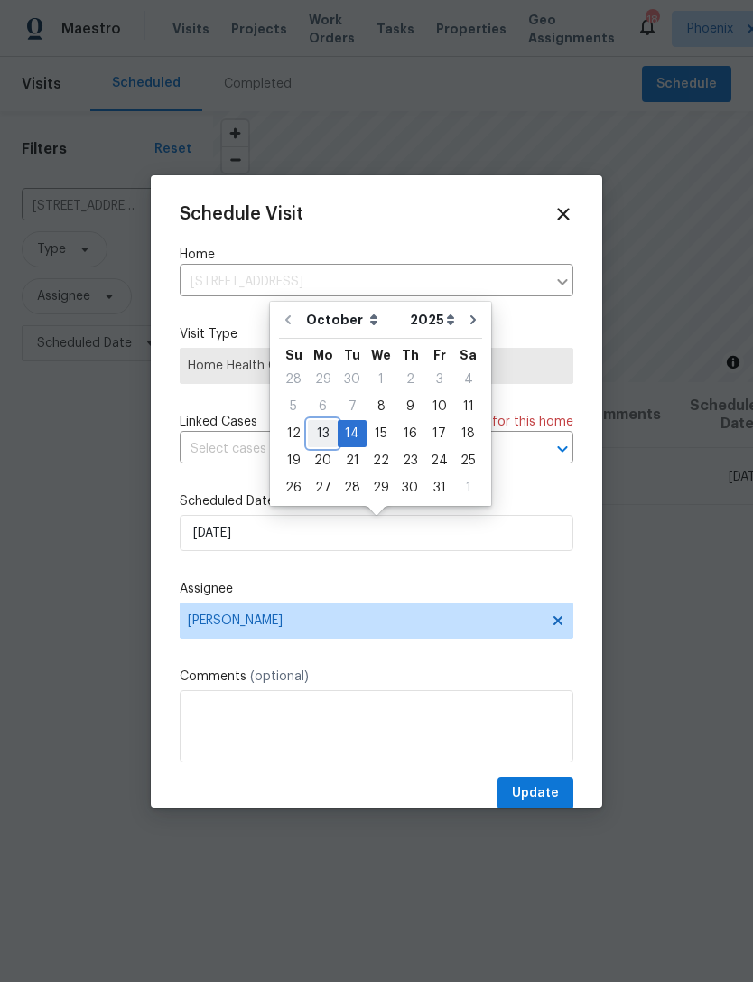
click at [321, 433] on div "13" at bounding box center [323, 433] width 30 height 25
type input "10/13/2025"
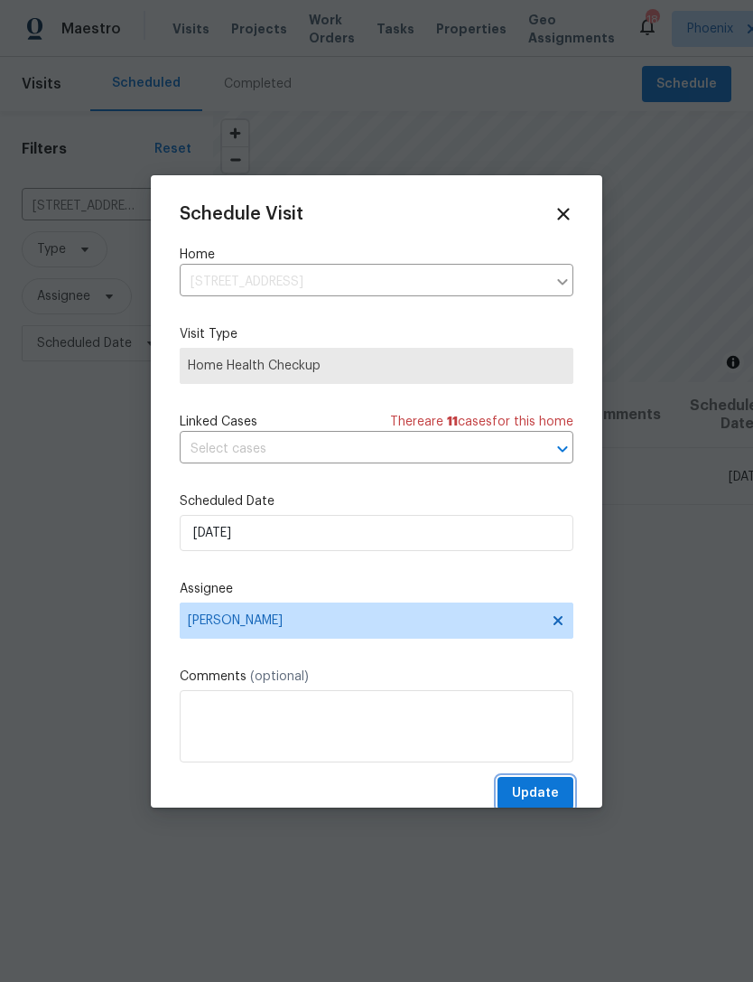
click at [536, 789] on span "Update" at bounding box center [535, 793] width 47 height 23
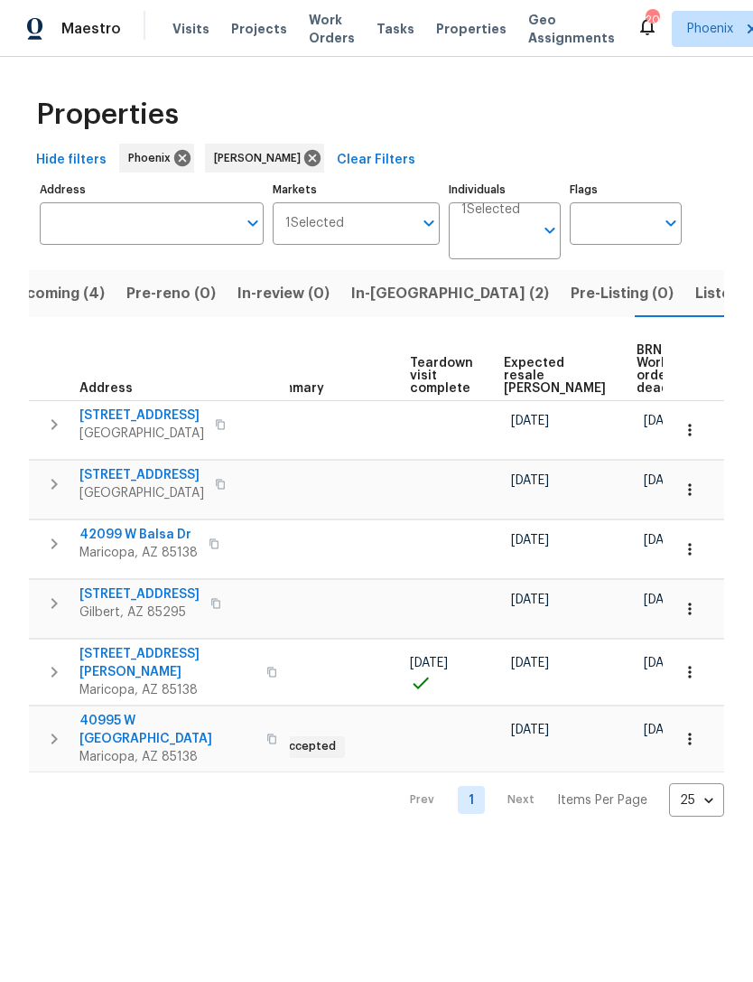
scroll to position [0, 33]
